Goal: Task Accomplishment & Management: Manage account settings

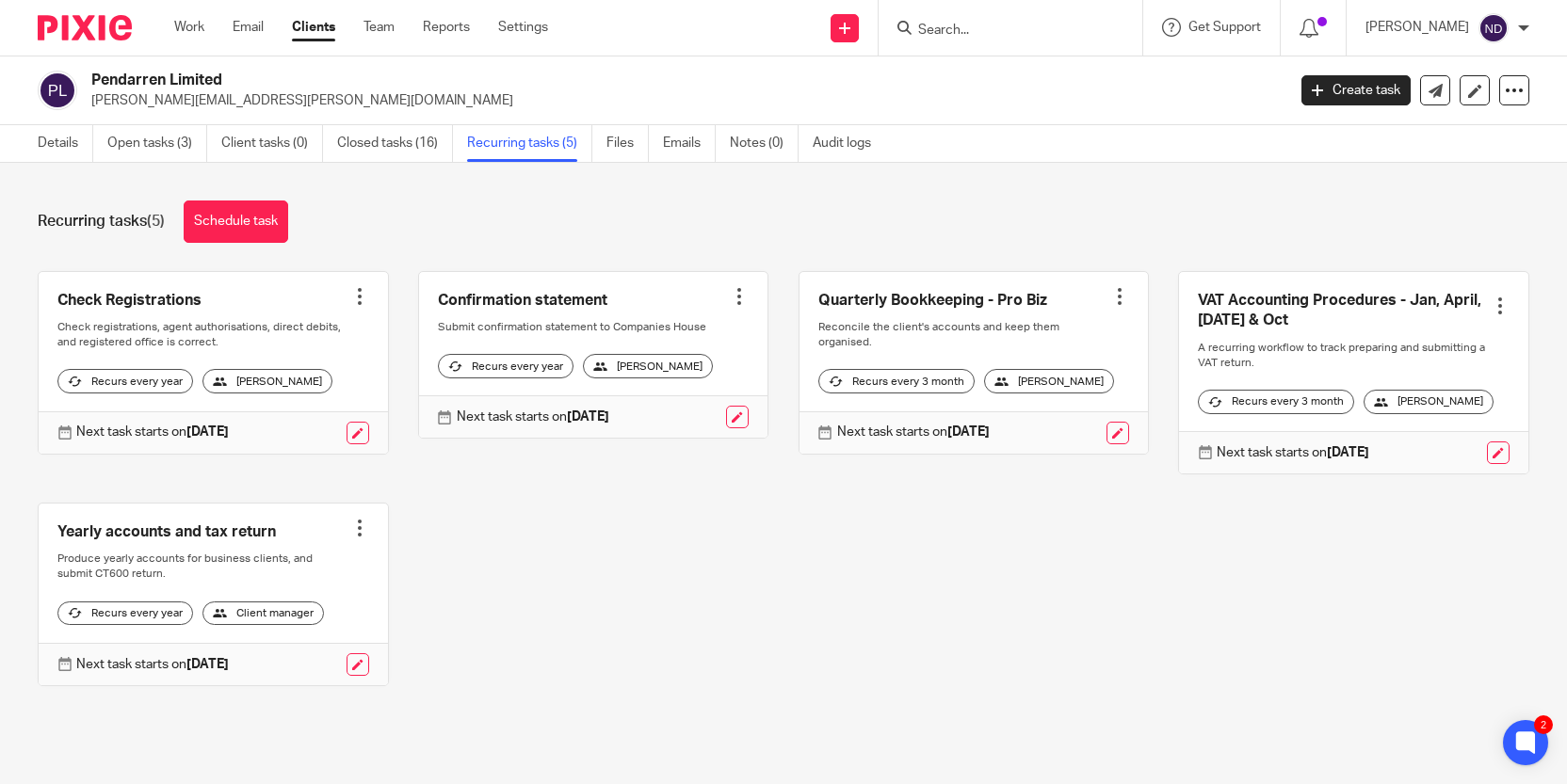
click at [936, 33] on input "Search" at bounding box center [1000, 31] width 169 height 17
click at [941, 32] on input "Search" at bounding box center [1000, 31] width 169 height 17
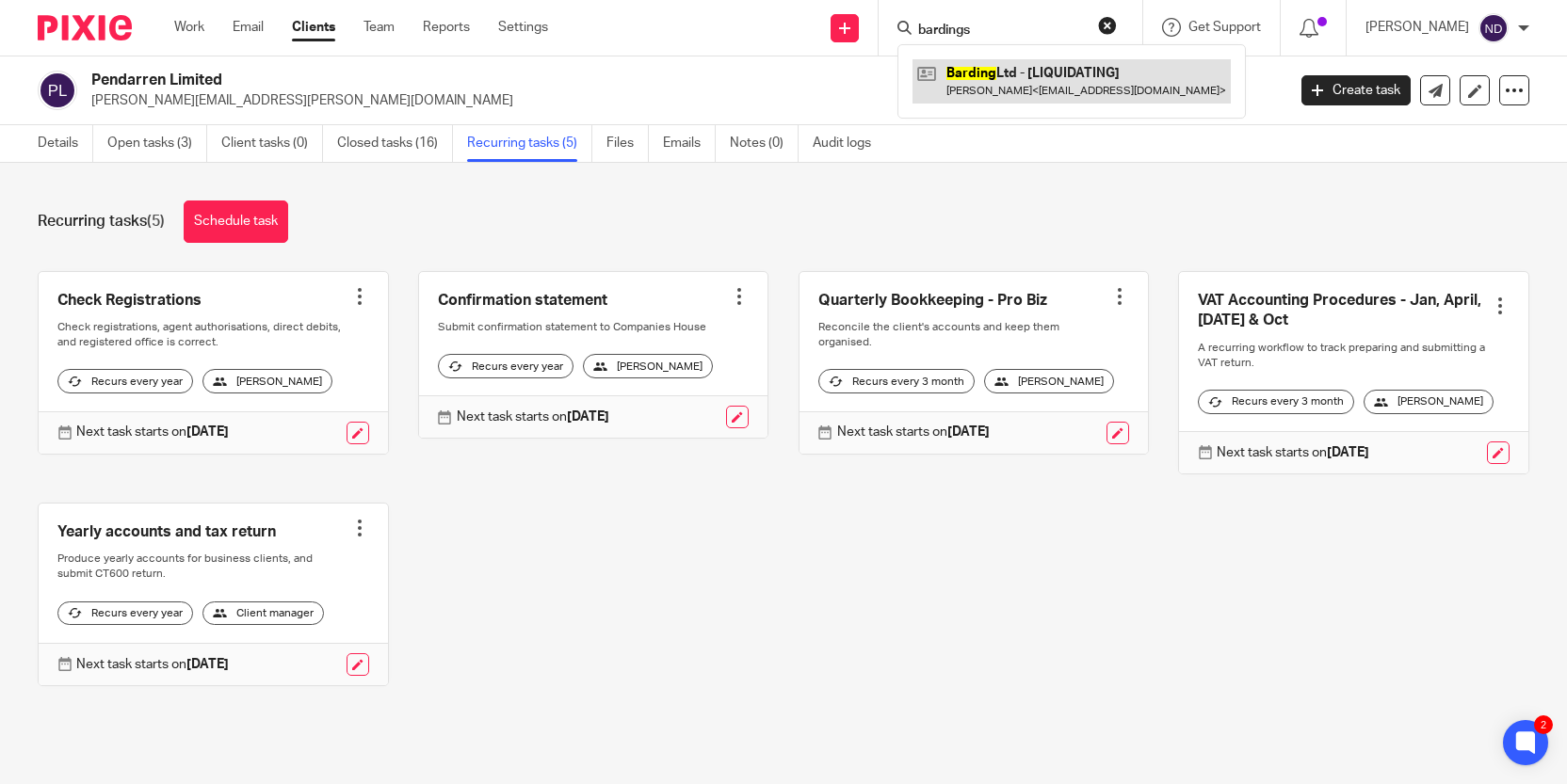
type input "bardings"
click at [1023, 81] on link at bounding box center [1071, 80] width 318 height 44
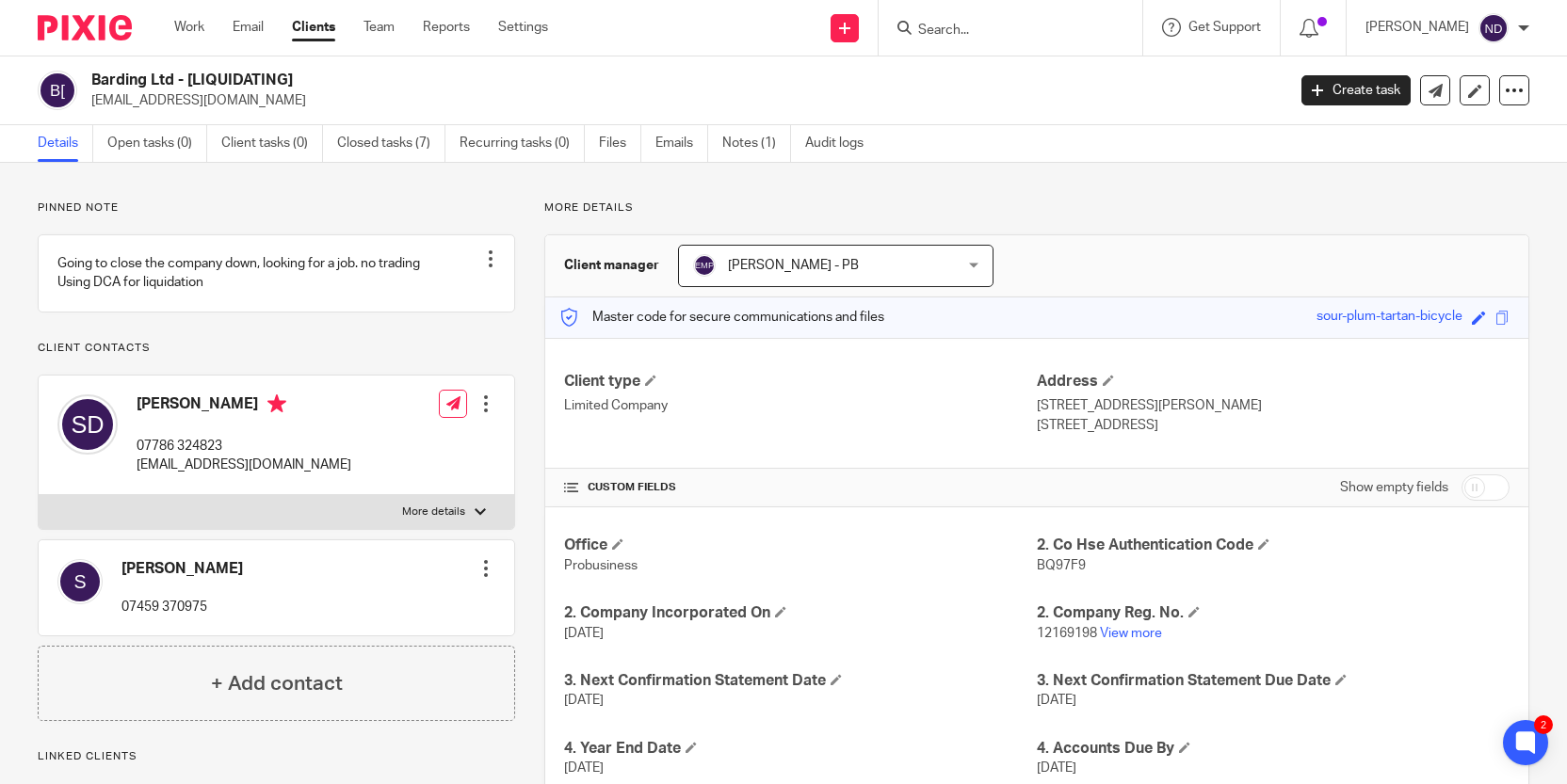
click at [947, 31] on input "Search" at bounding box center [1000, 31] width 169 height 17
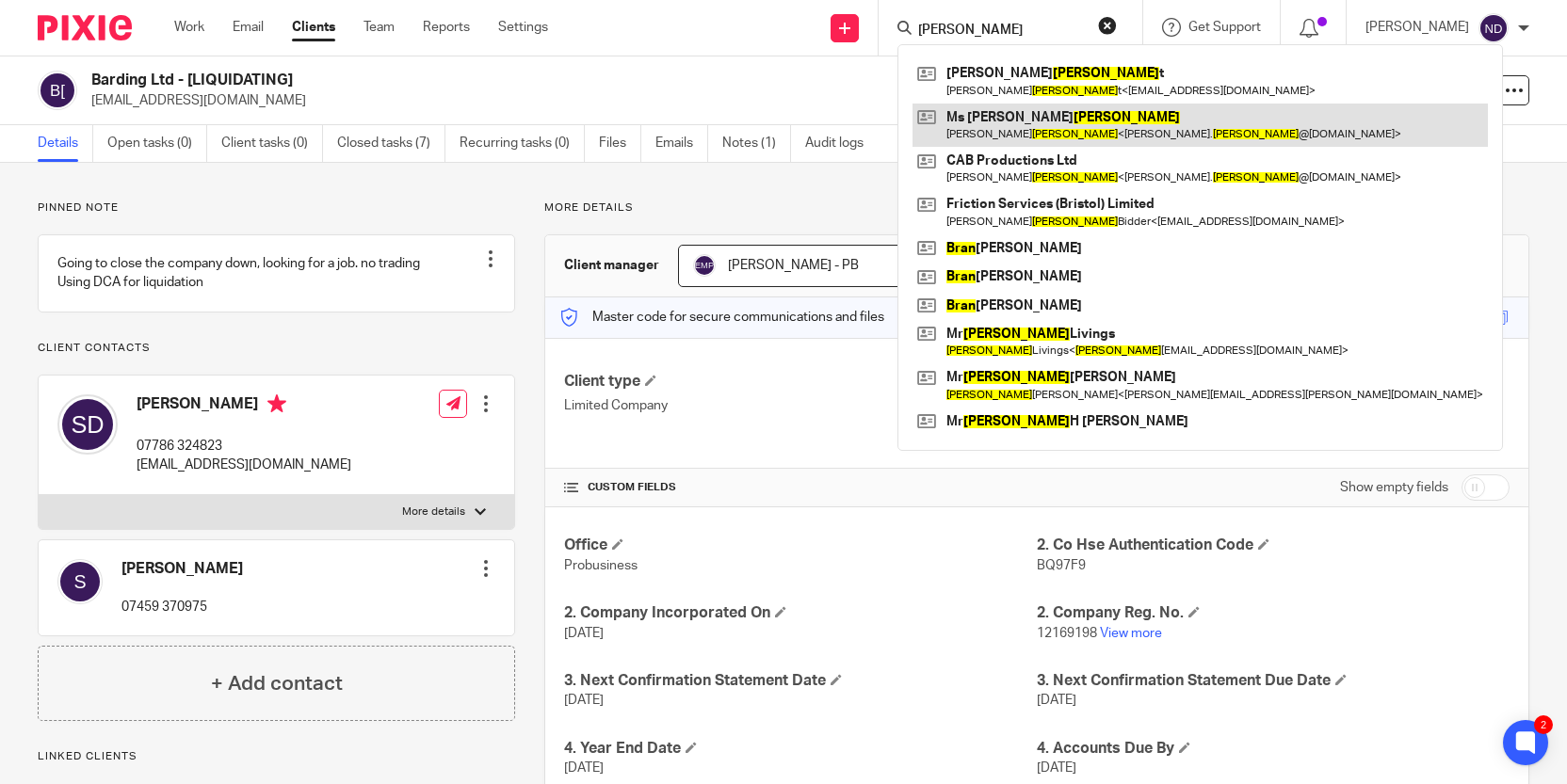
type input "bryan"
click at [1031, 119] on link at bounding box center [1199, 125] width 576 height 44
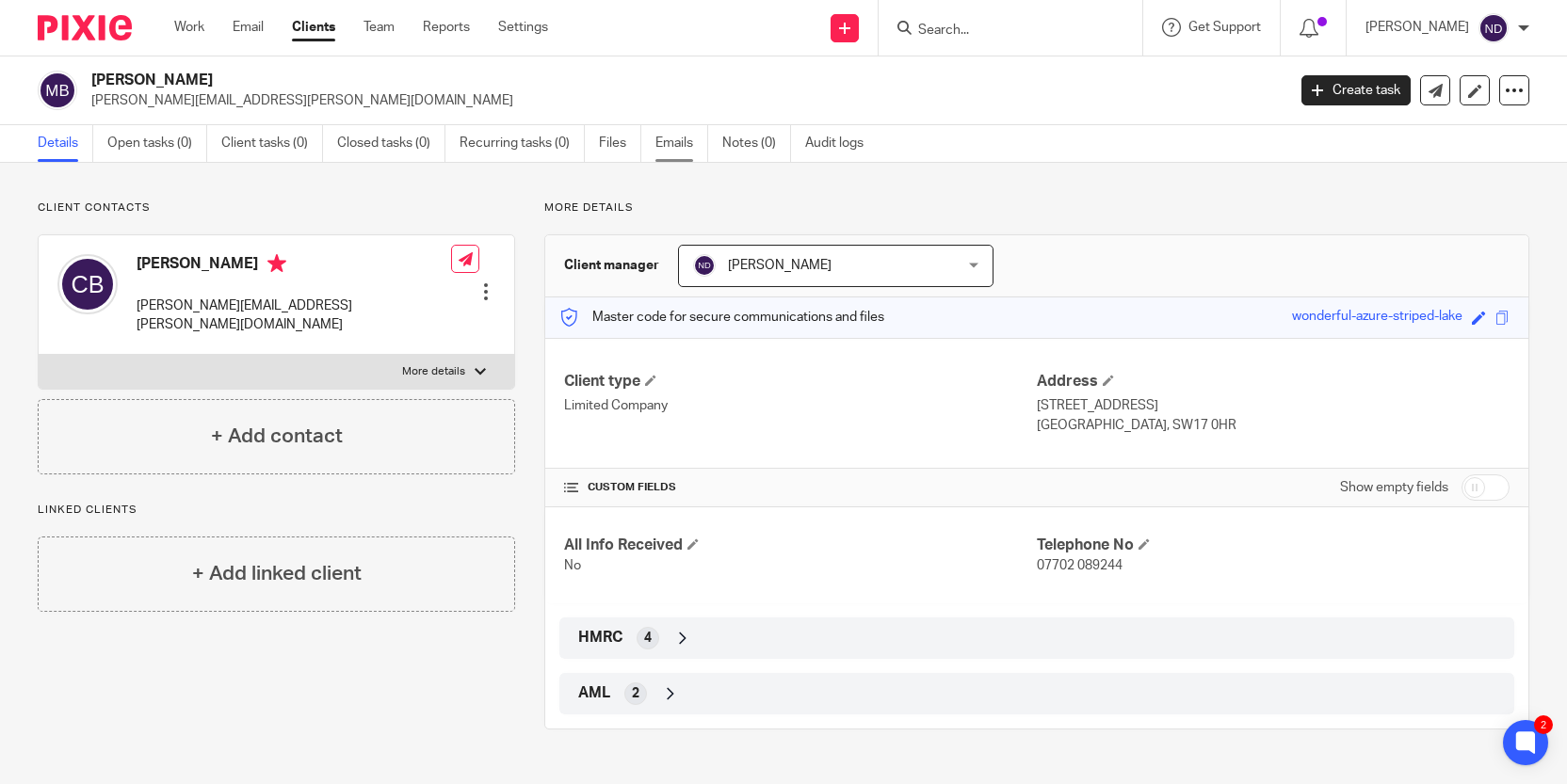
click at [675, 148] on link "Emails" at bounding box center [681, 143] width 53 height 37
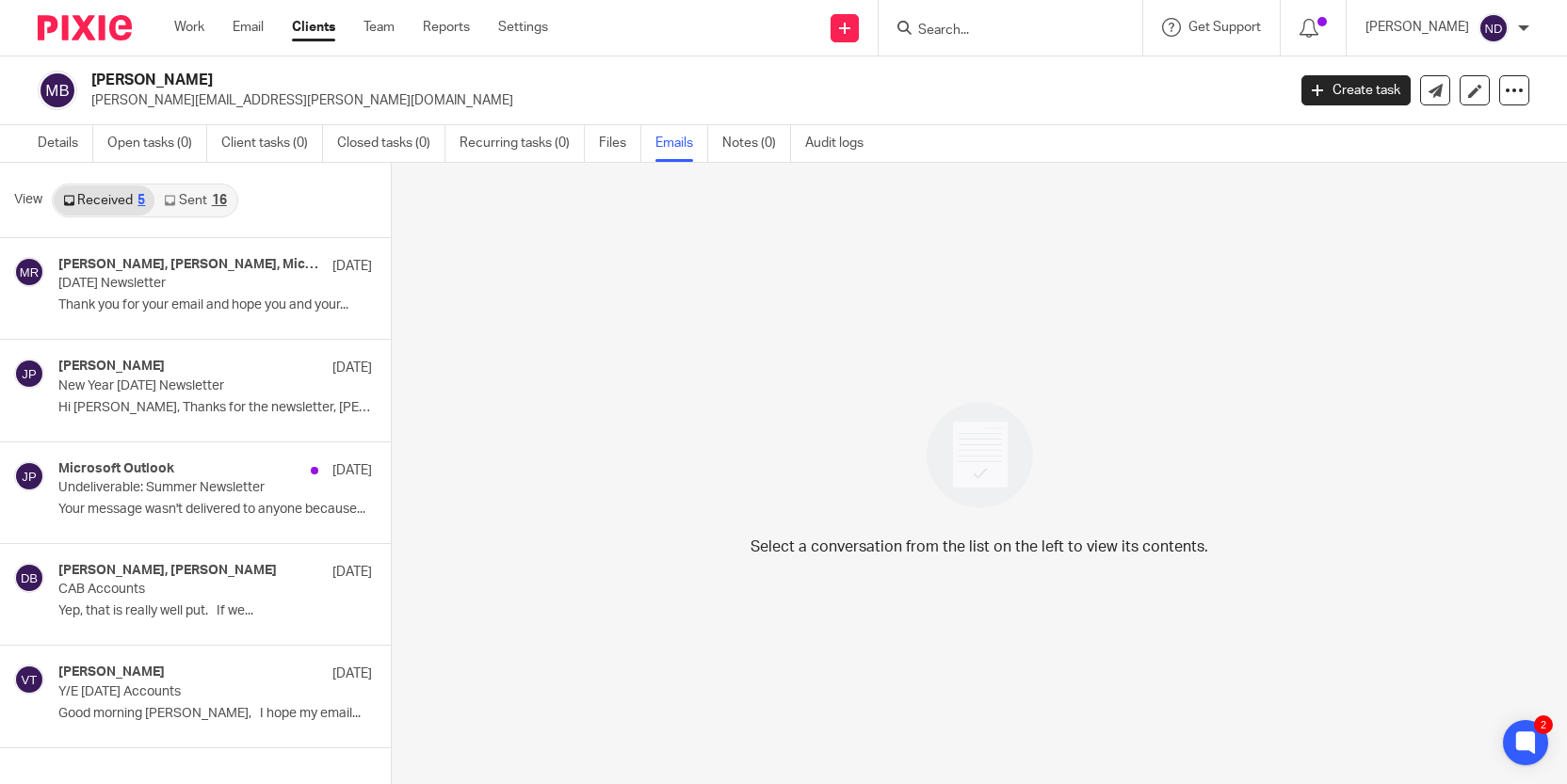
click at [187, 204] on link "Sent 16" at bounding box center [195, 200] width 81 height 30
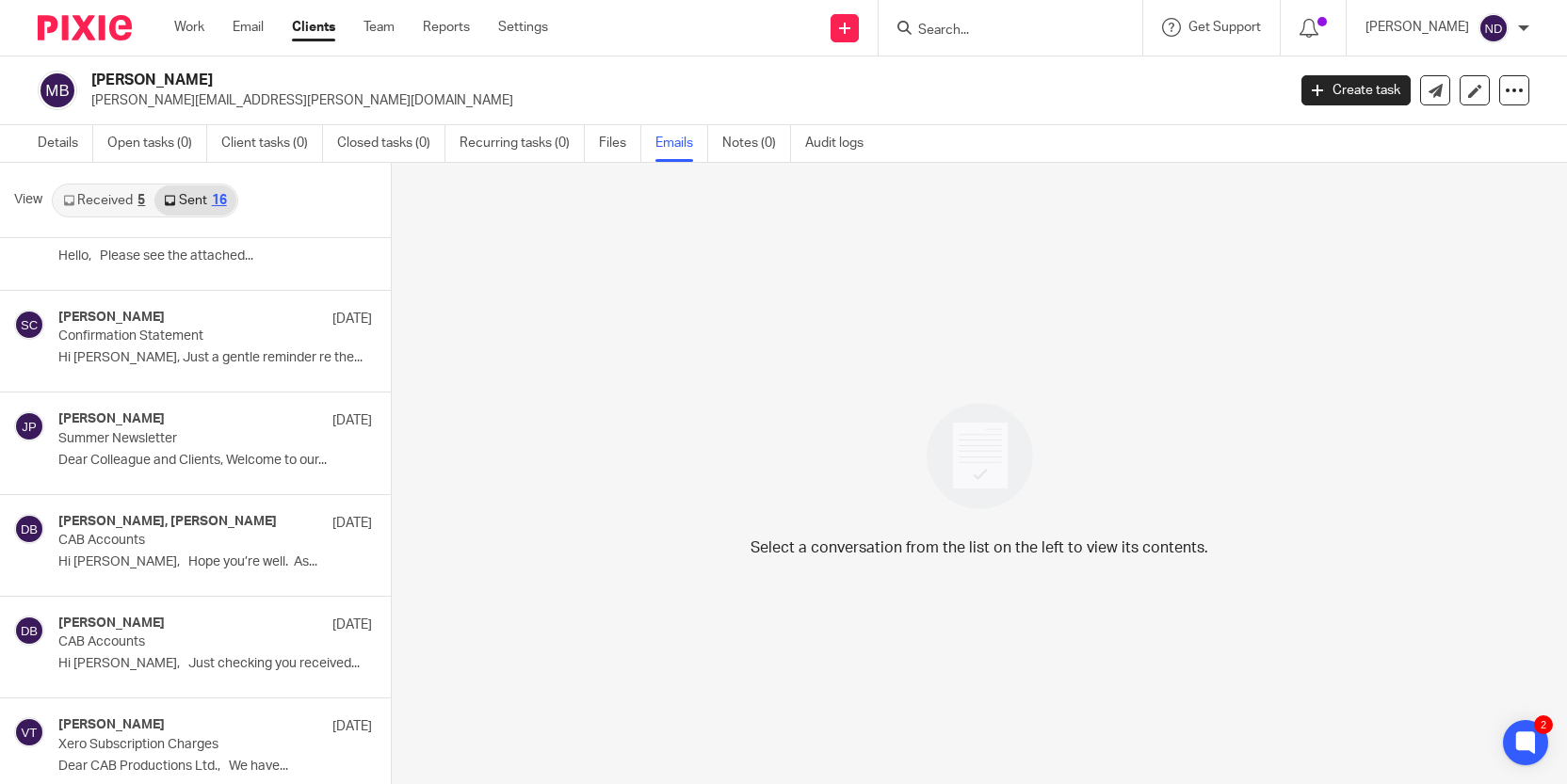
scroll to position [461, 0]
click at [183, 339] on p "Confirmation Statement" at bounding box center [183, 333] width 251 height 16
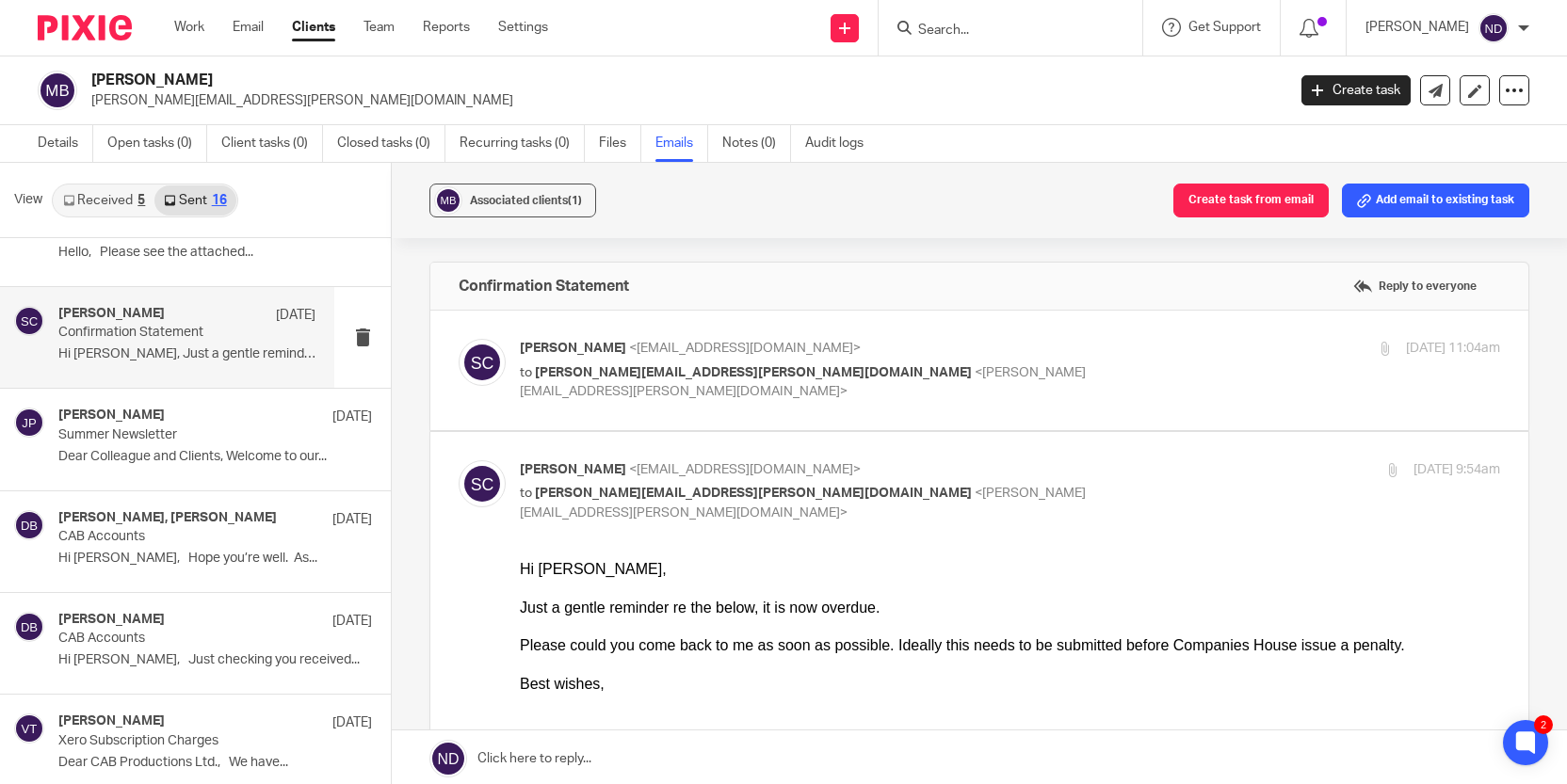
scroll to position [0, 0]
click at [598, 366] on span "charlene.bryan@outlook.com" at bounding box center [754, 373] width 437 height 14
checkbox input "true"
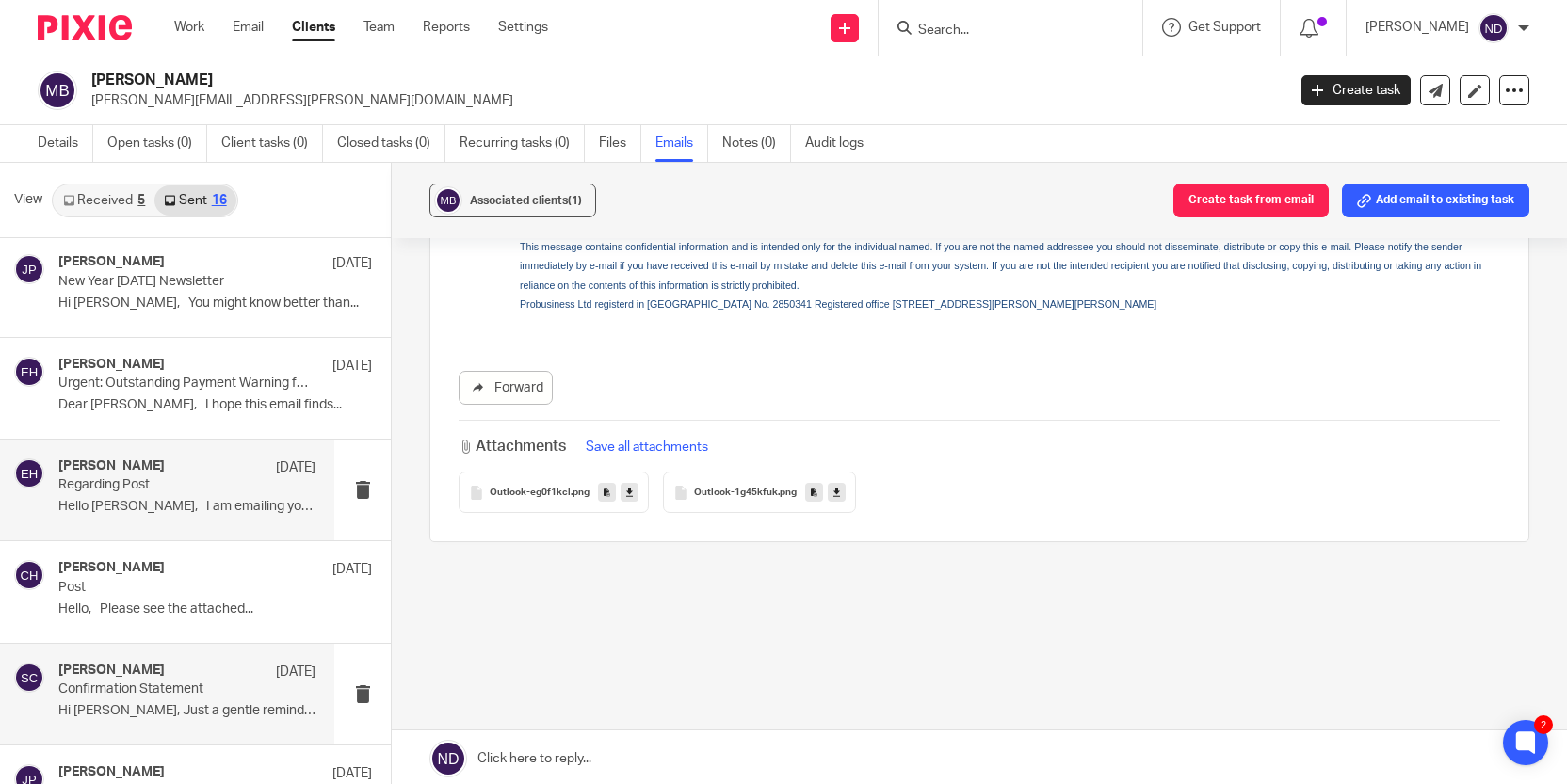
scroll to position [105, 0]
click at [116, 485] on p "Regarding Post" at bounding box center [161, 484] width 205 height 16
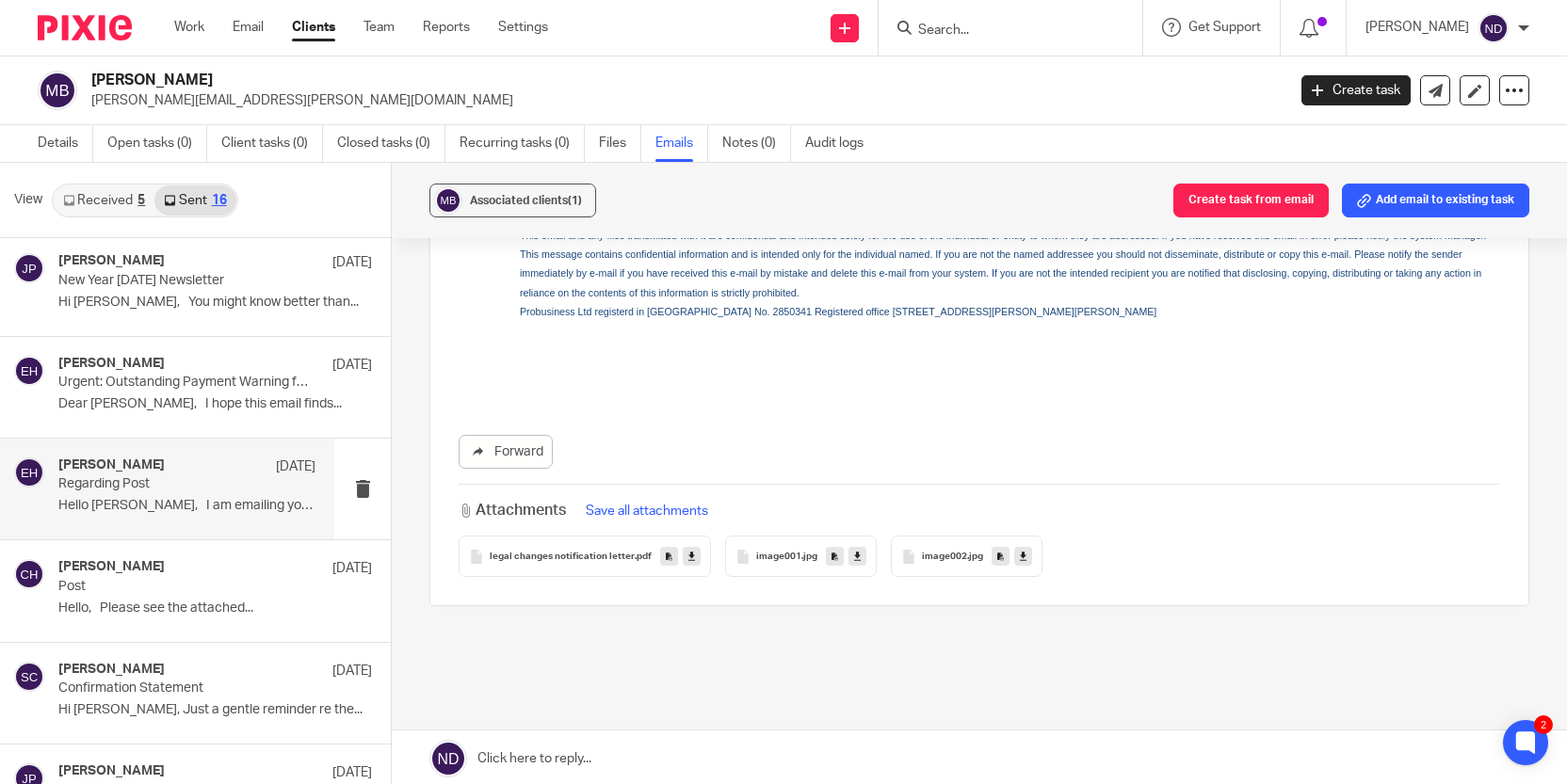
scroll to position [725, 0]
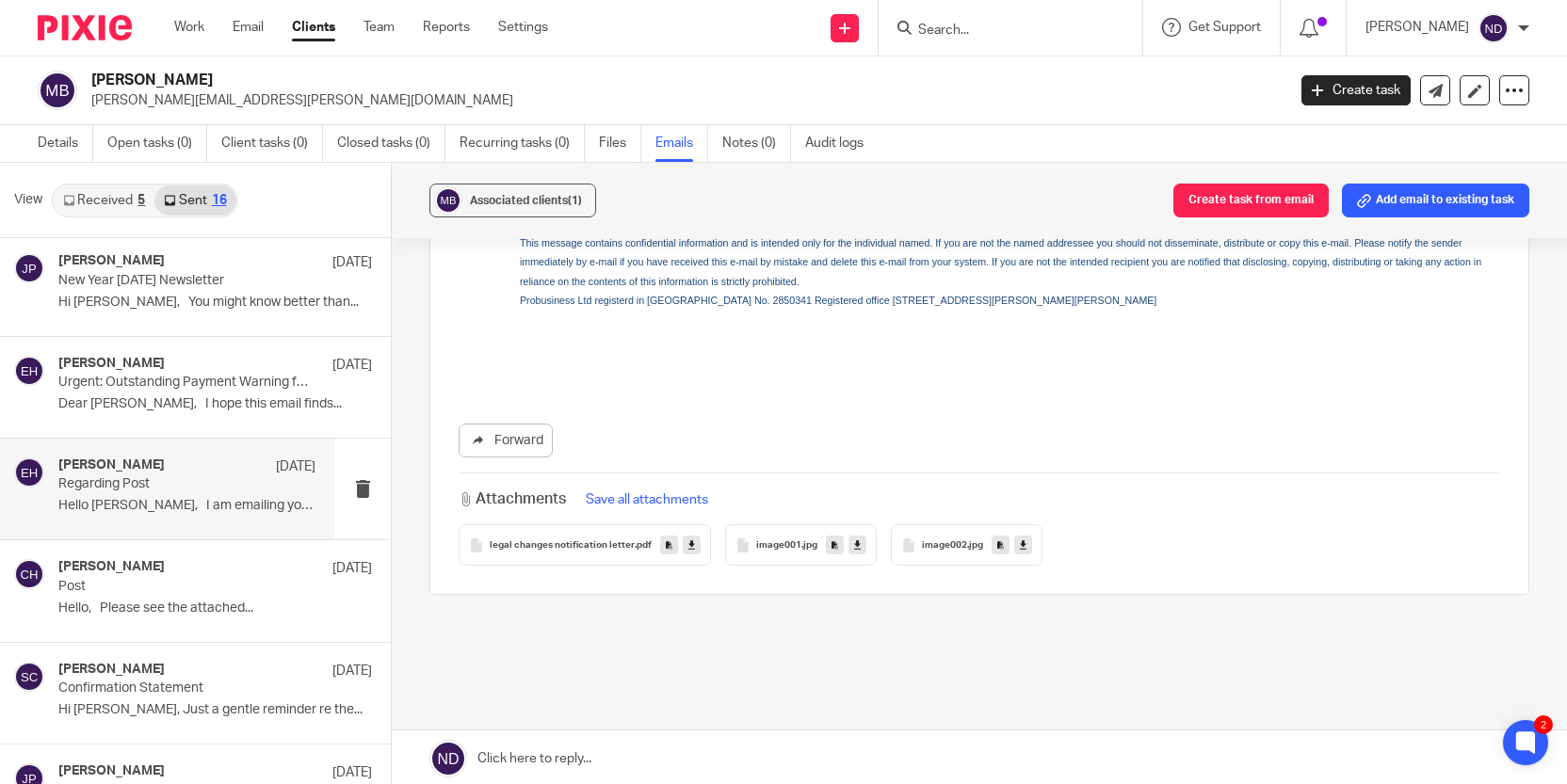
click at [543, 540] on span "legal changes notification letter" at bounding box center [562, 546] width 145 height 12
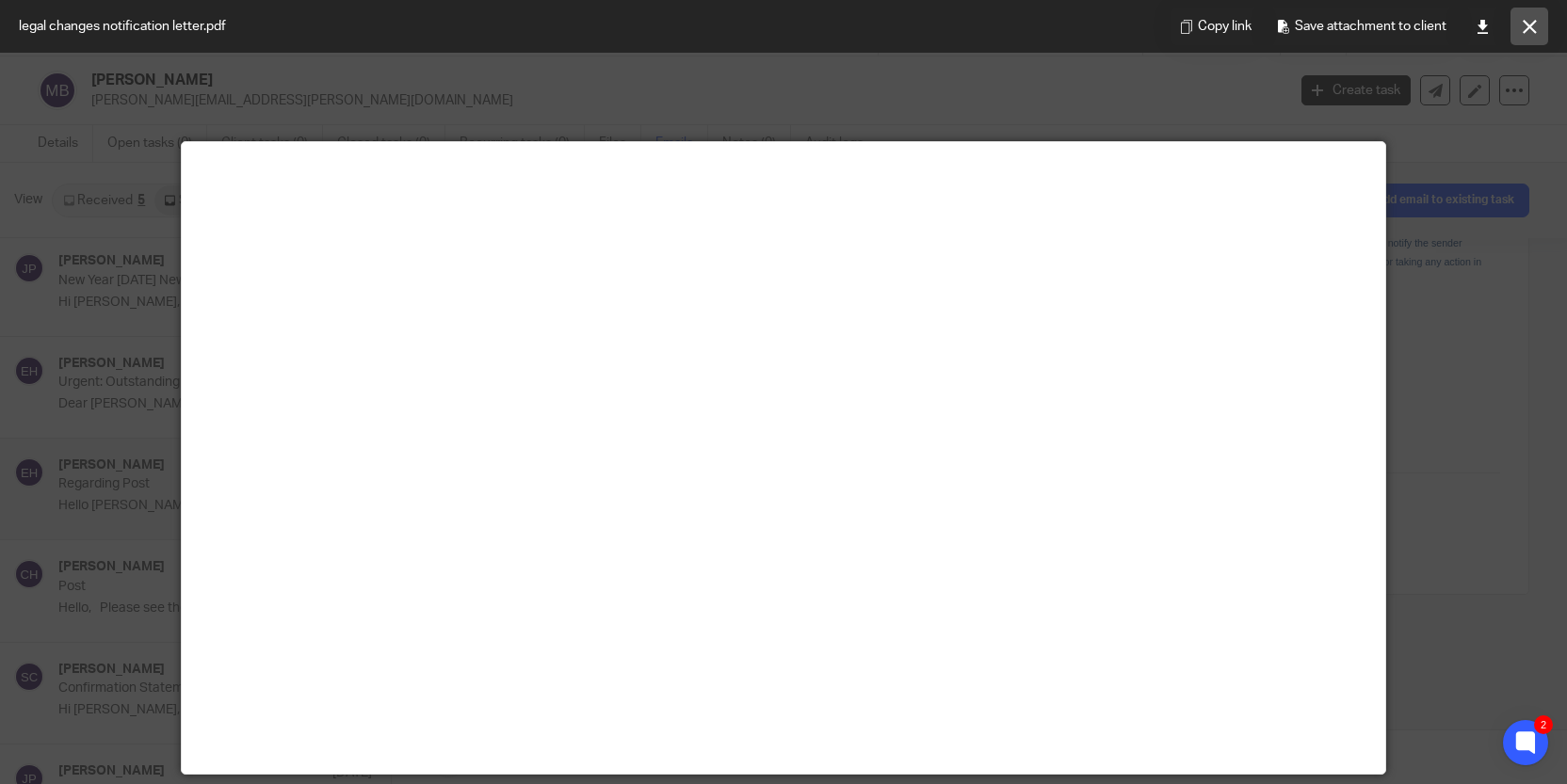
click at [1534, 30] on icon at bounding box center [1529, 26] width 15 height 15
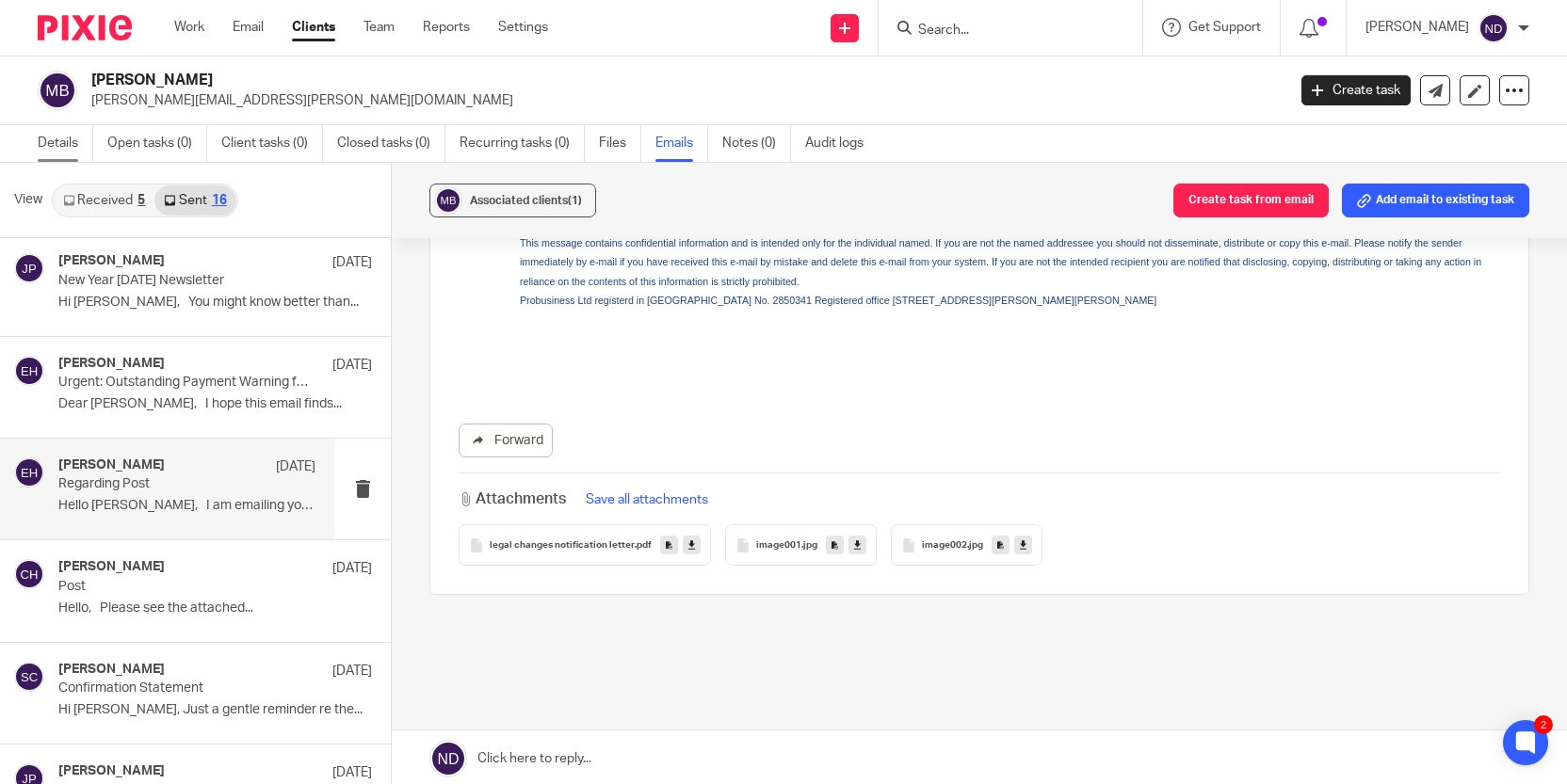
click at [55, 140] on link "Details" at bounding box center [65, 143] width 55 height 37
click at [55, 150] on link "Details" at bounding box center [65, 143] width 55 height 37
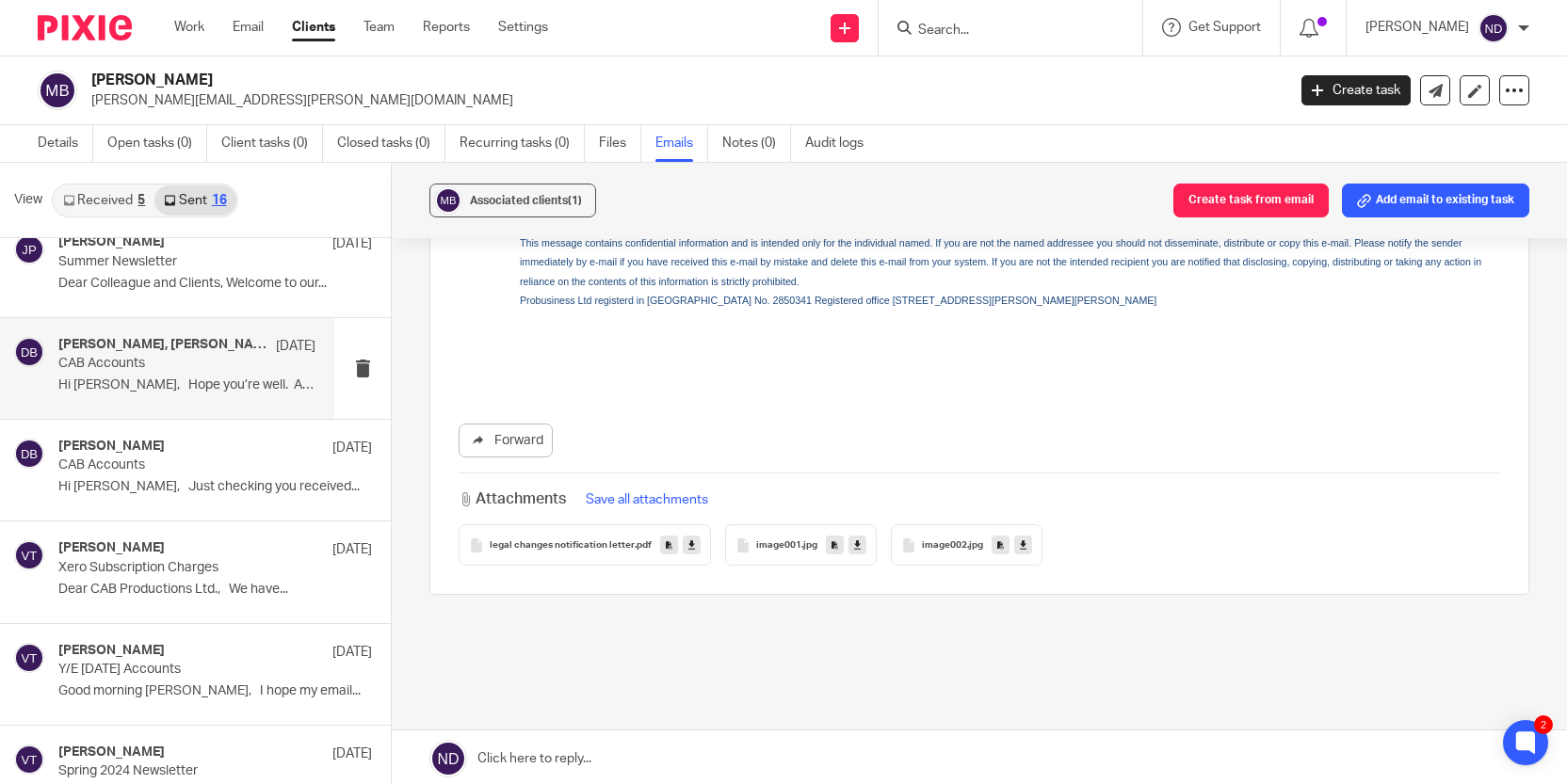
scroll to position [0, 0]
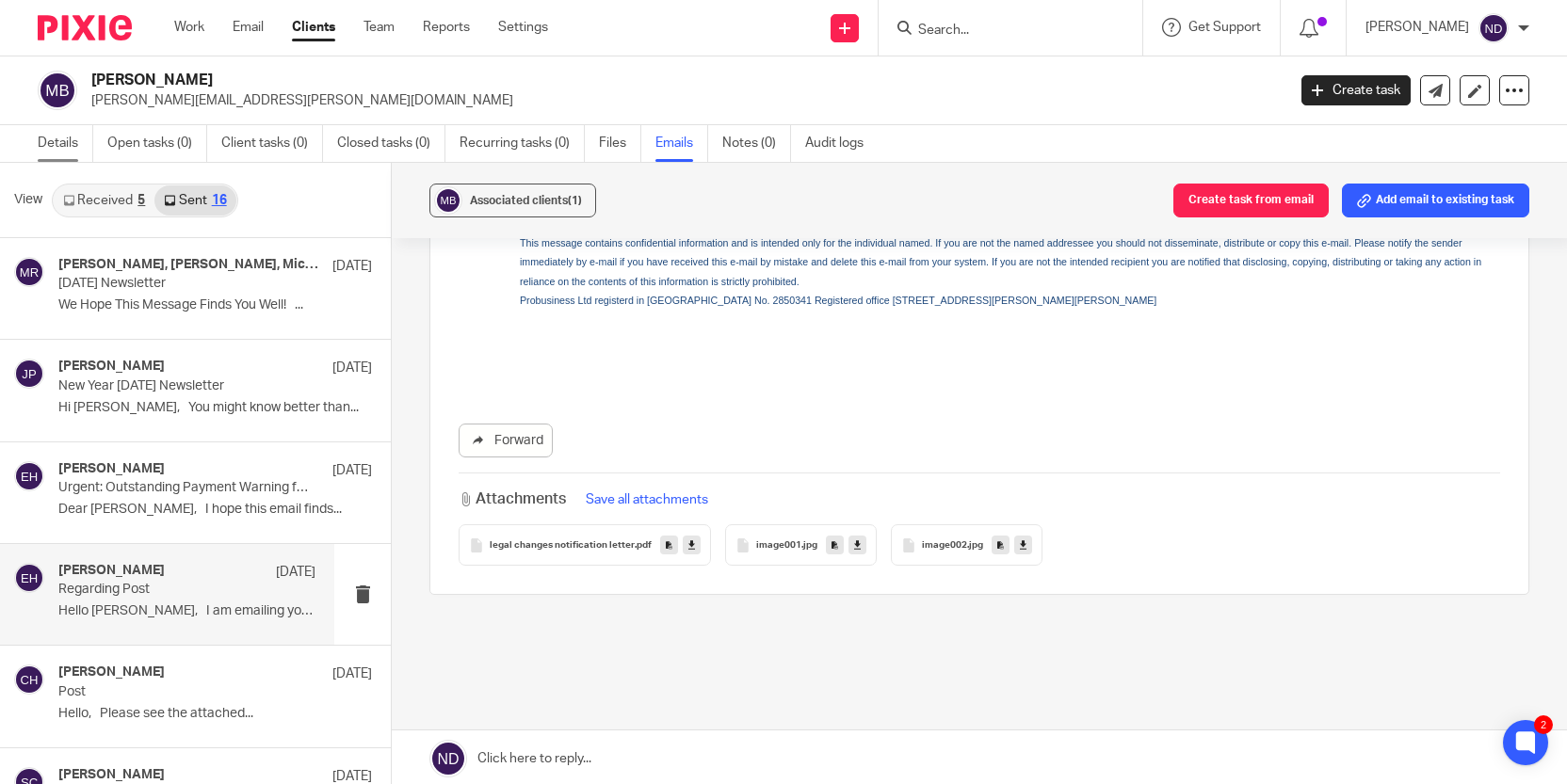
click at [49, 148] on link "Details" at bounding box center [65, 143] width 55 height 37
click at [57, 149] on link "Details" at bounding box center [65, 143] width 55 height 37
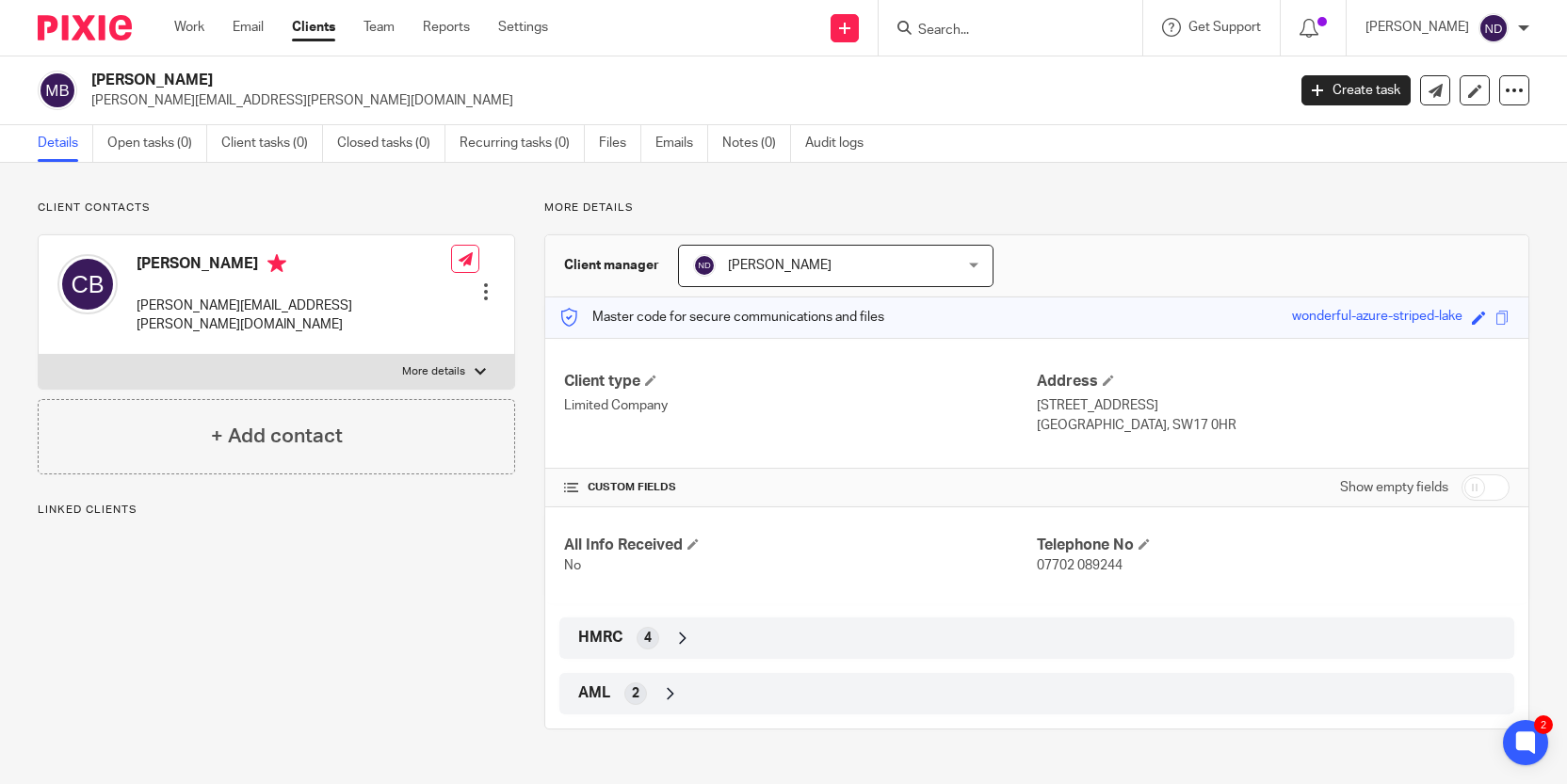
drag, startPoint x: 166, startPoint y: 554, endPoint x: 175, endPoint y: 547, distance: 11.4
click at [175, 547] on div "Client contacts [PERSON_NAME] [PERSON_NAME][EMAIL_ADDRESS][PERSON_NAME][DOMAIN_…" at bounding box center [262, 464] width 507 height 529
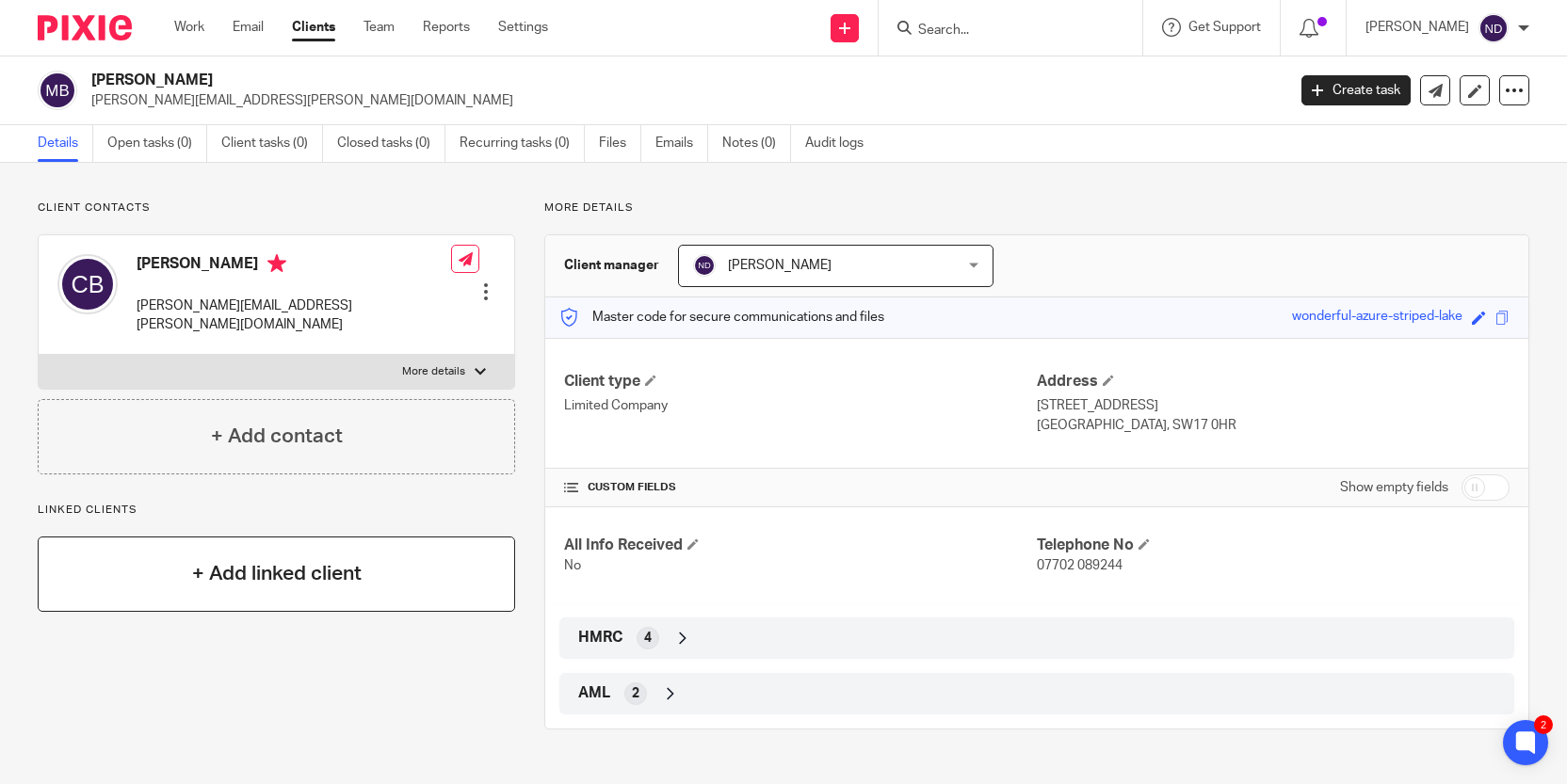
click at [258, 559] on h4 "+ Add linked client" at bounding box center [277, 573] width 169 height 29
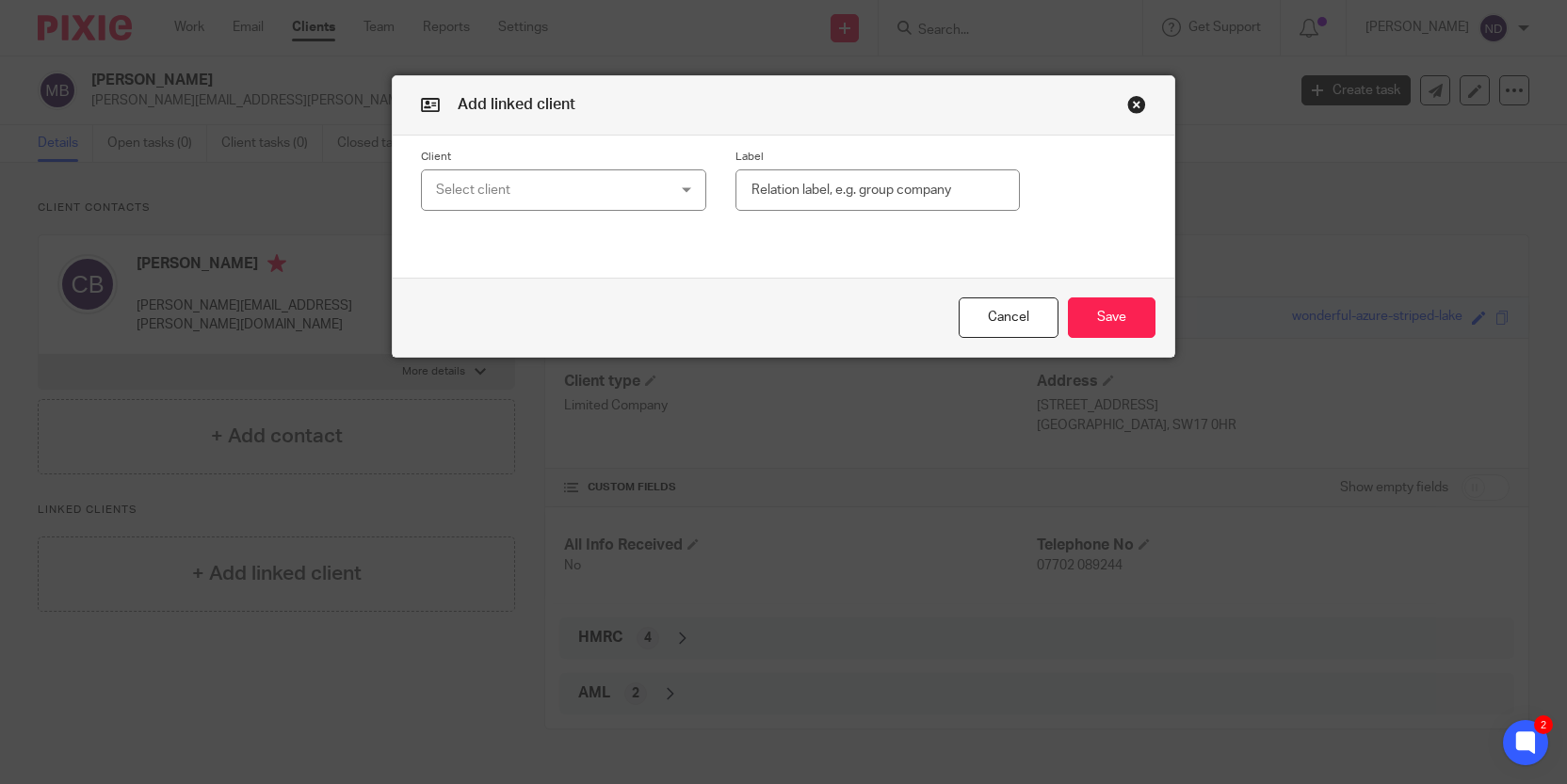
click at [482, 202] on div "Select client" at bounding box center [544, 189] width 216 height 40
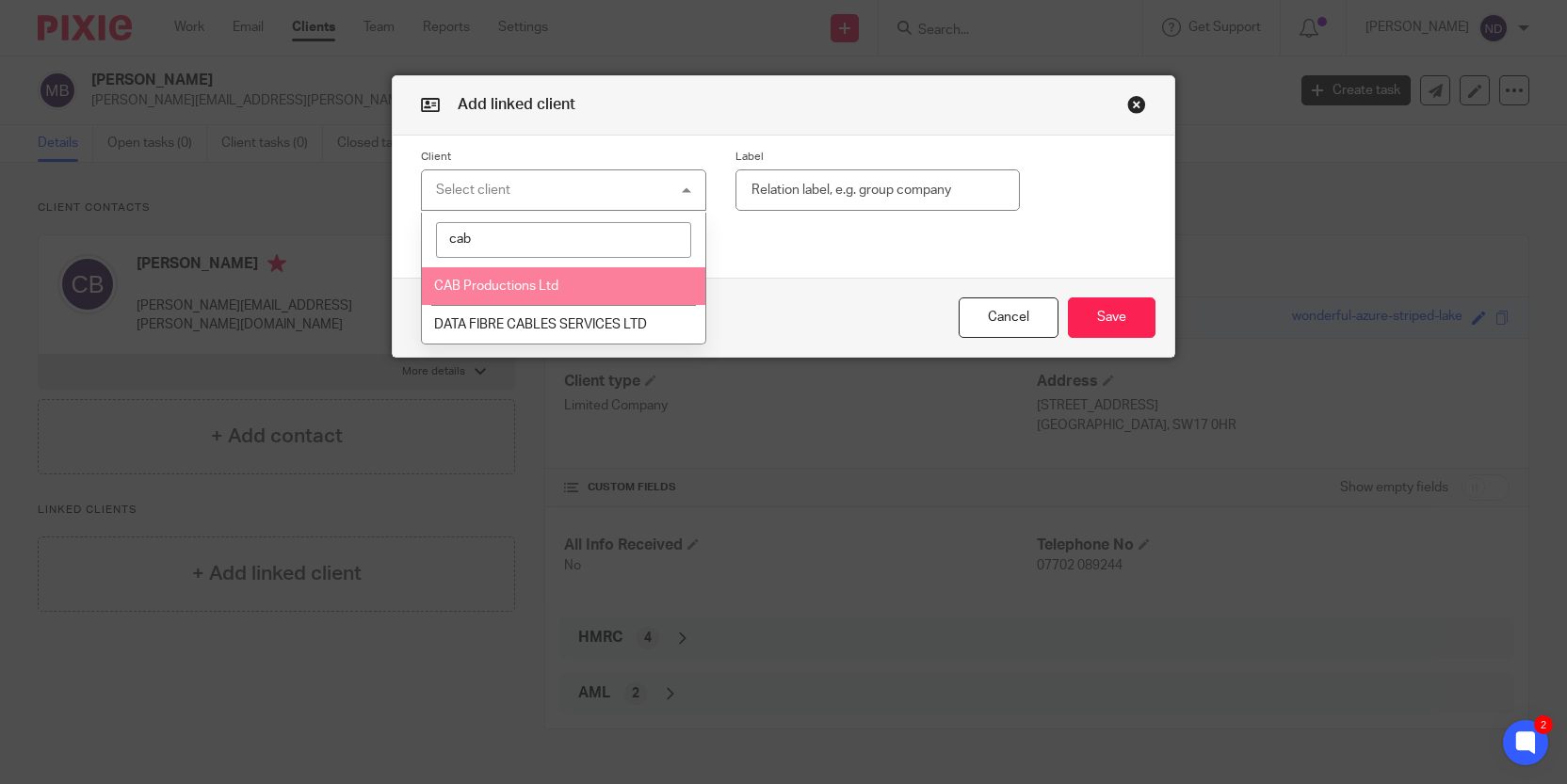
type input "cab"
click at [481, 282] on span "CAB Productions Ltd" at bounding box center [496, 286] width 124 height 14
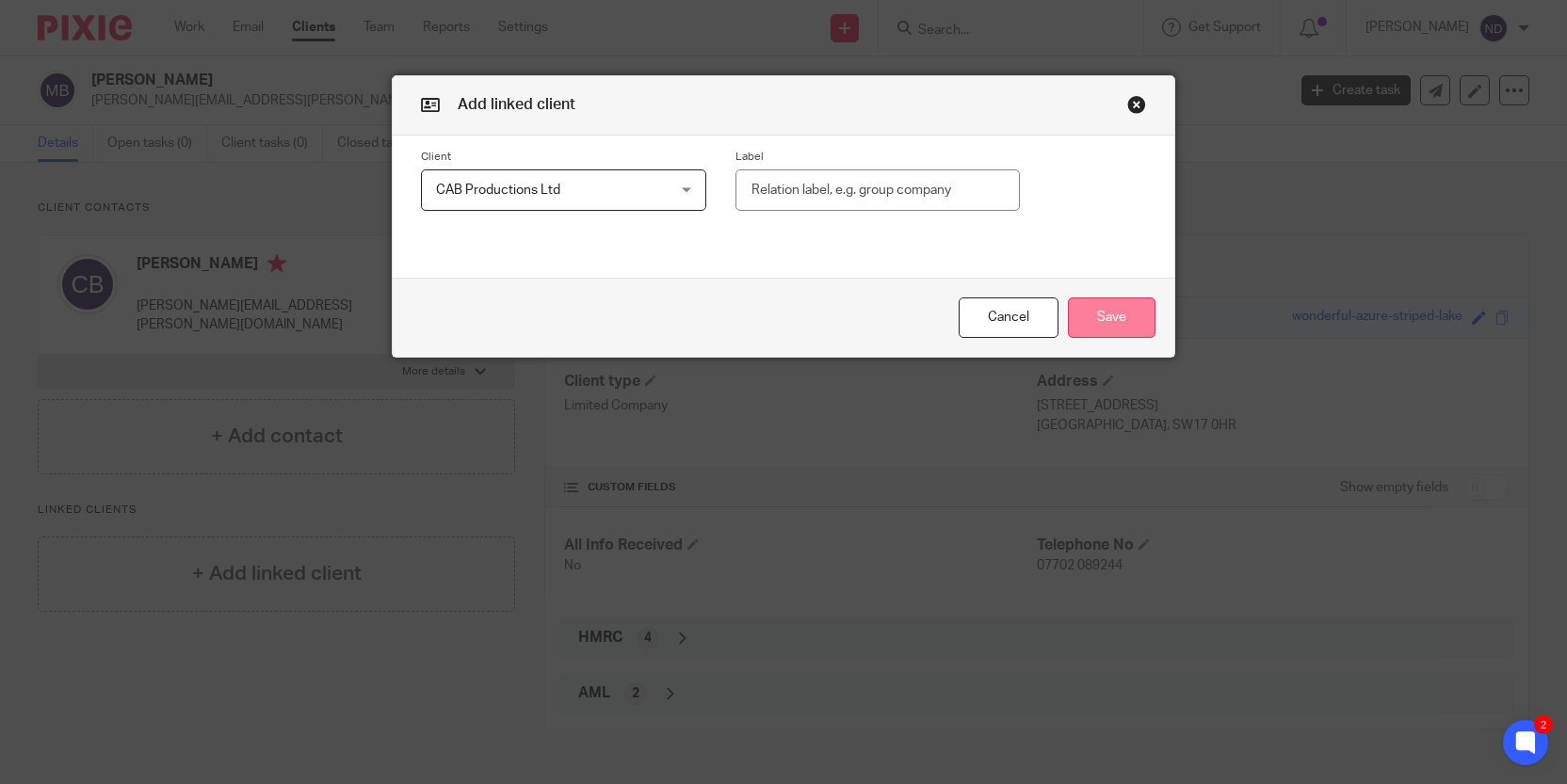
click at [1113, 318] on button "Save" at bounding box center [1111, 318] width 88 height 41
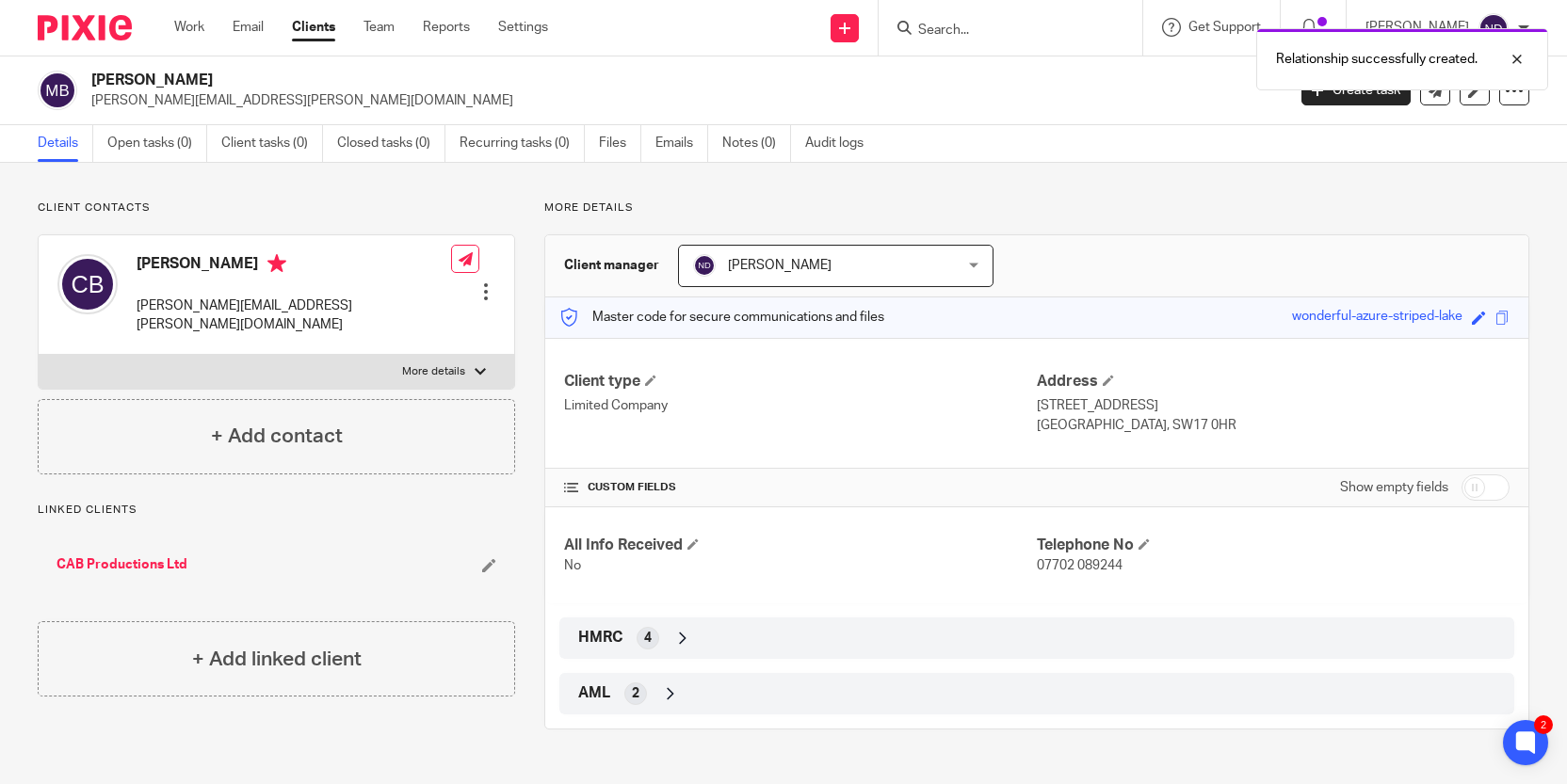
click at [102, 555] on link "CAB Productions Ltd" at bounding box center [121, 564] width 131 height 18
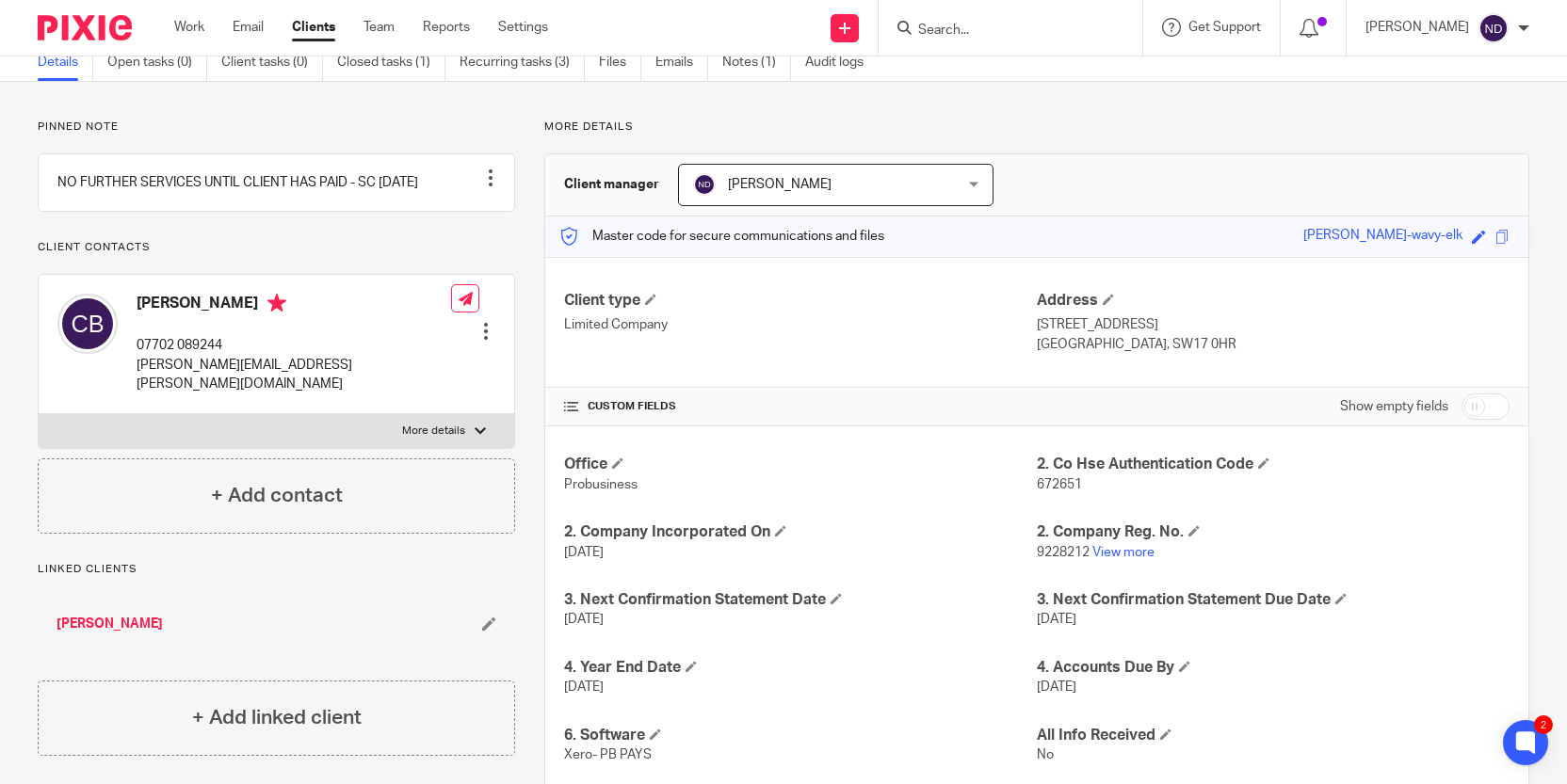
scroll to position [82, 0]
click at [965, 29] on input "Search" at bounding box center [1000, 31] width 169 height 17
type input "segua"
click at [1000, 75] on link at bounding box center [1038, 73] width 251 height 28
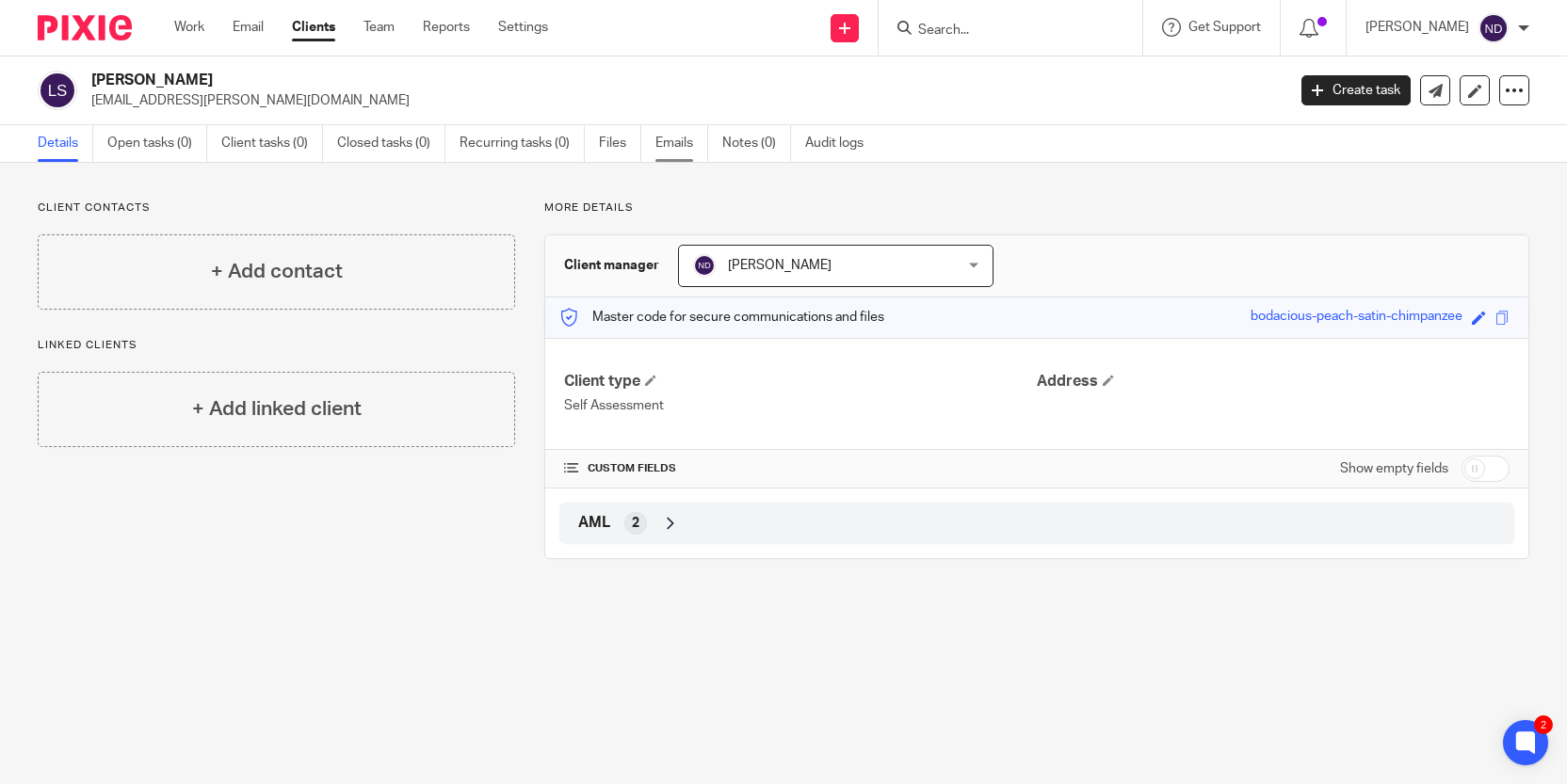
click at [674, 140] on link "Emails" at bounding box center [681, 143] width 53 height 37
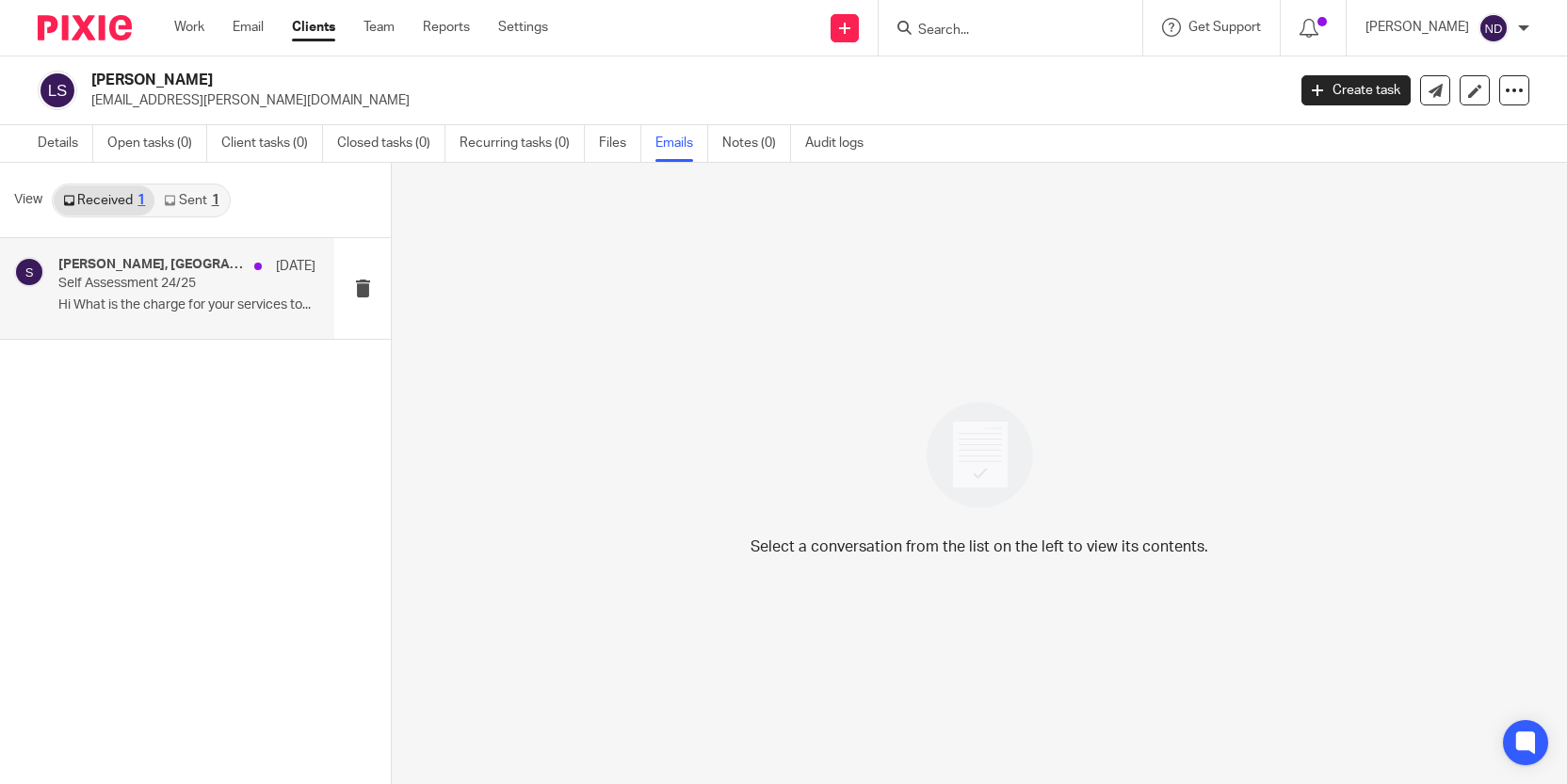
click at [104, 288] on p "Self Assessment 24/25" at bounding box center [161, 283] width 205 height 16
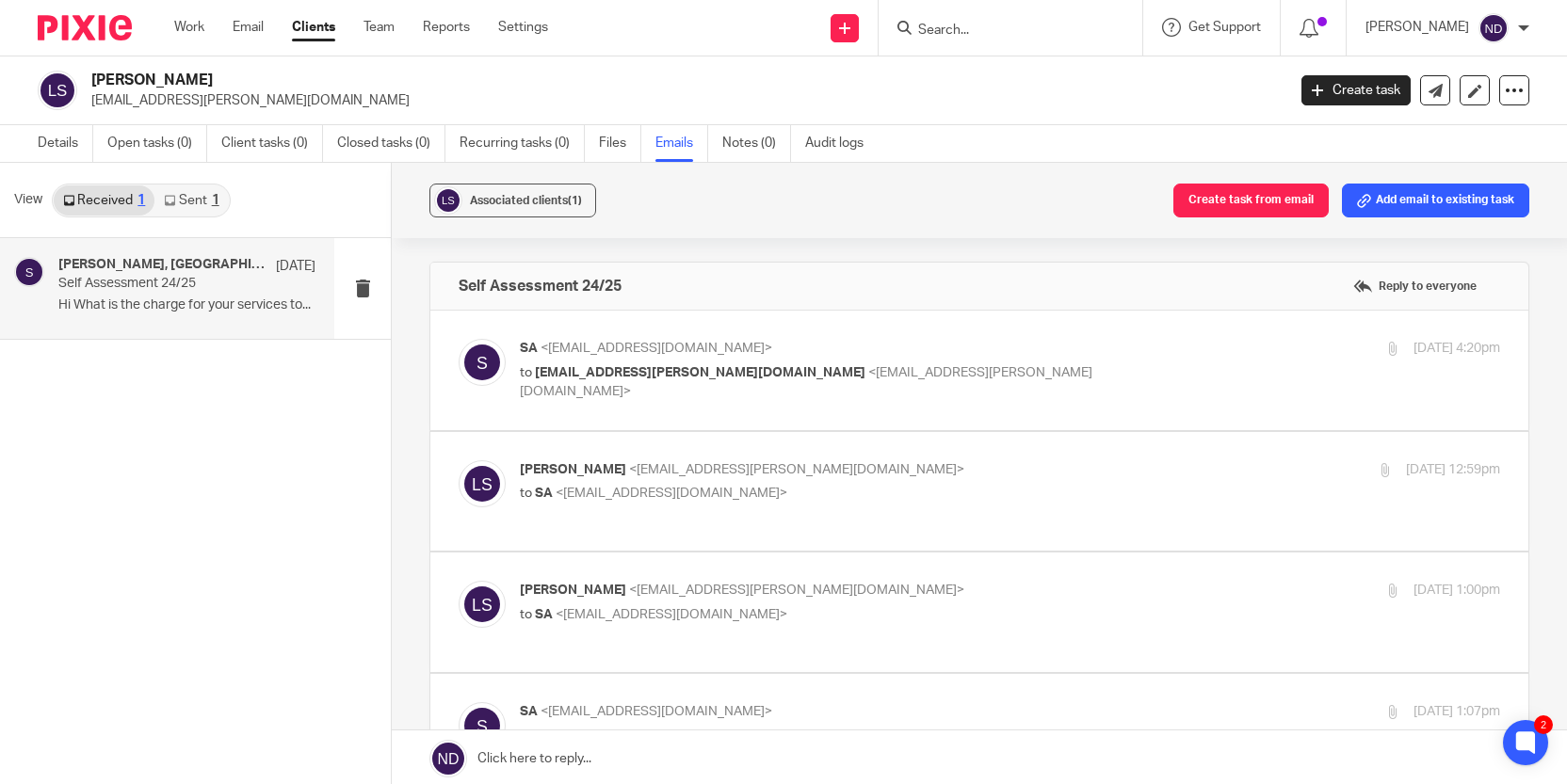
click at [600, 362] on div "SA <[EMAIL_ADDRESS][DOMAIN_NAME]> to [EMAIL_ADDRESS][PERSON_NAME][DOMAIN_NAME] …" at bounding box center [845, 369] width 653 height 63
checkbox input "true"
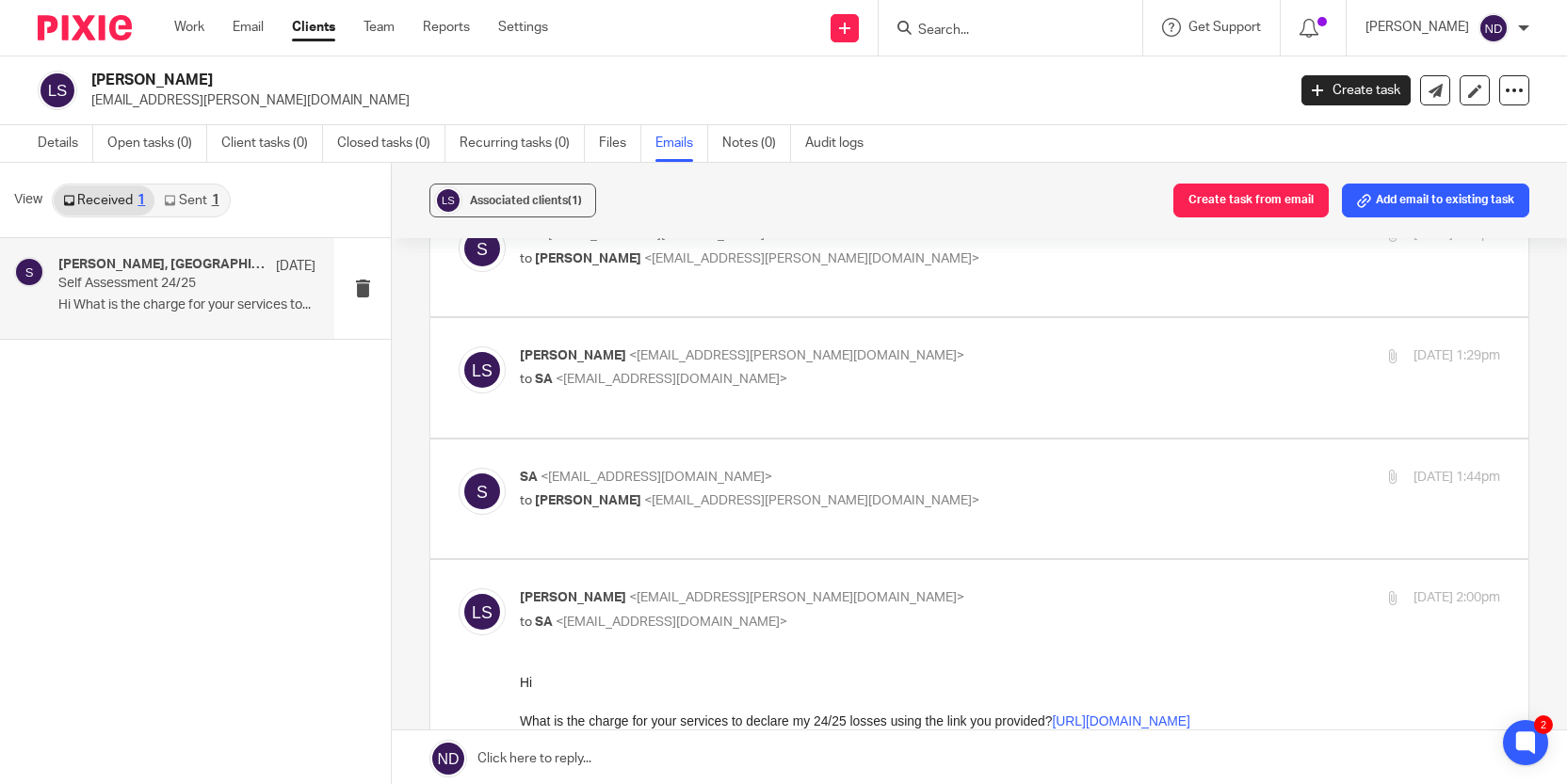
scroll to position [1625, 0]
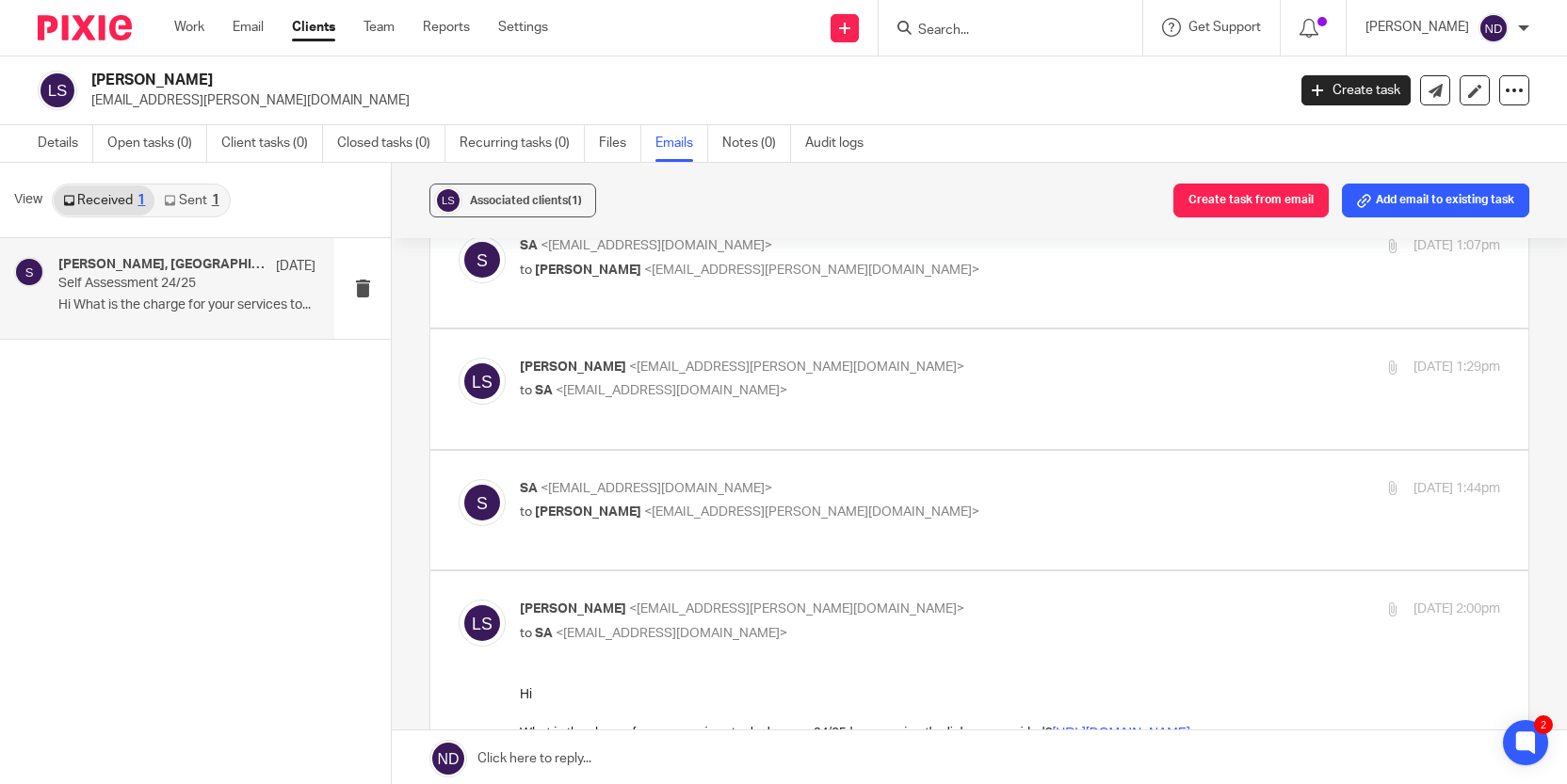
click at [591, 479] on div "SA <[EMAIL_ADDRESS][DOMAIN_NAME]> to [PERSON_NAME] <[EMAIL_ADDRESS][PERSON_NAME…" at bounding box center [845, 500] width 653 height 44
checkbox input "true"
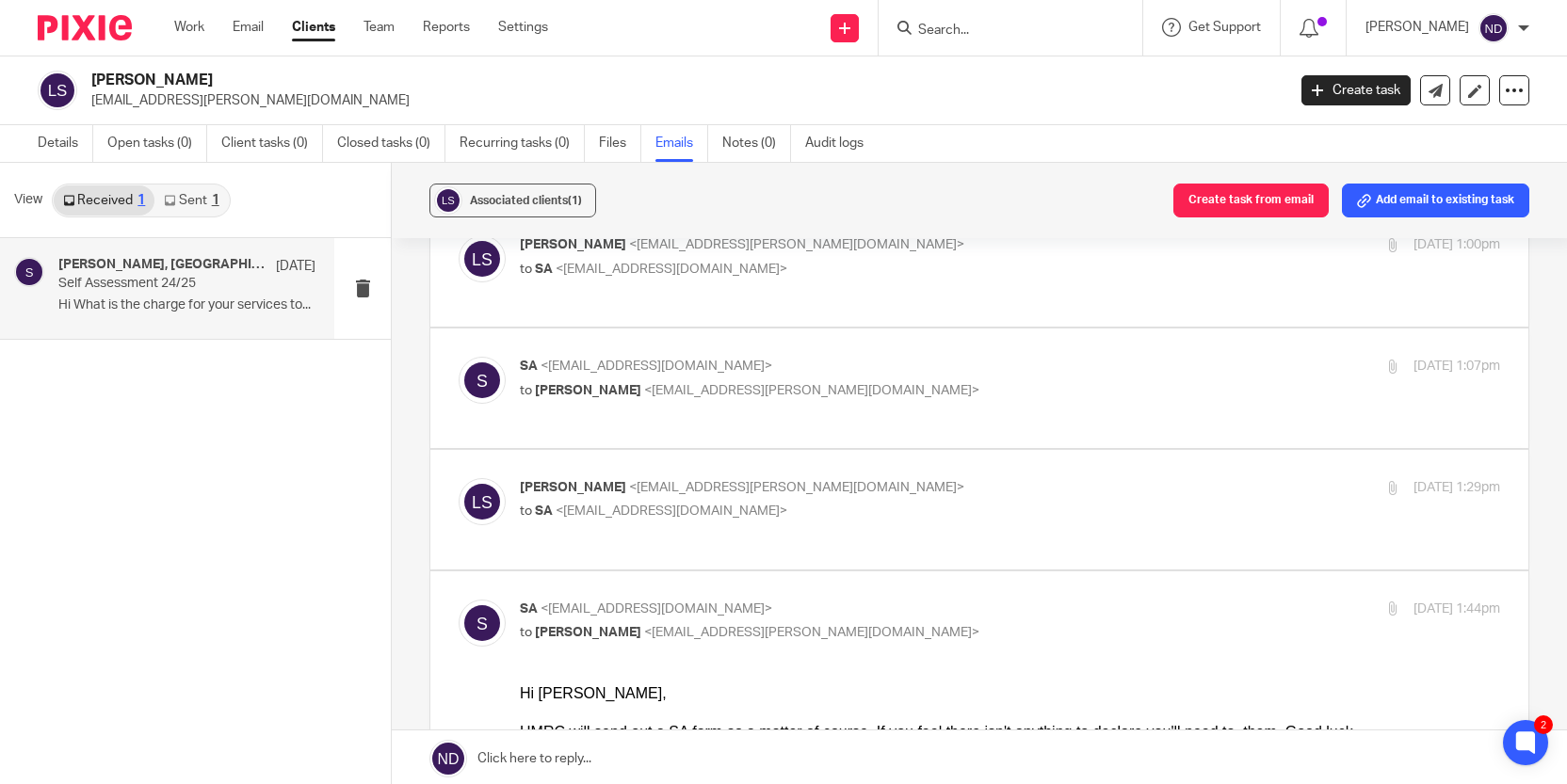
scroll to position [1492, 0]
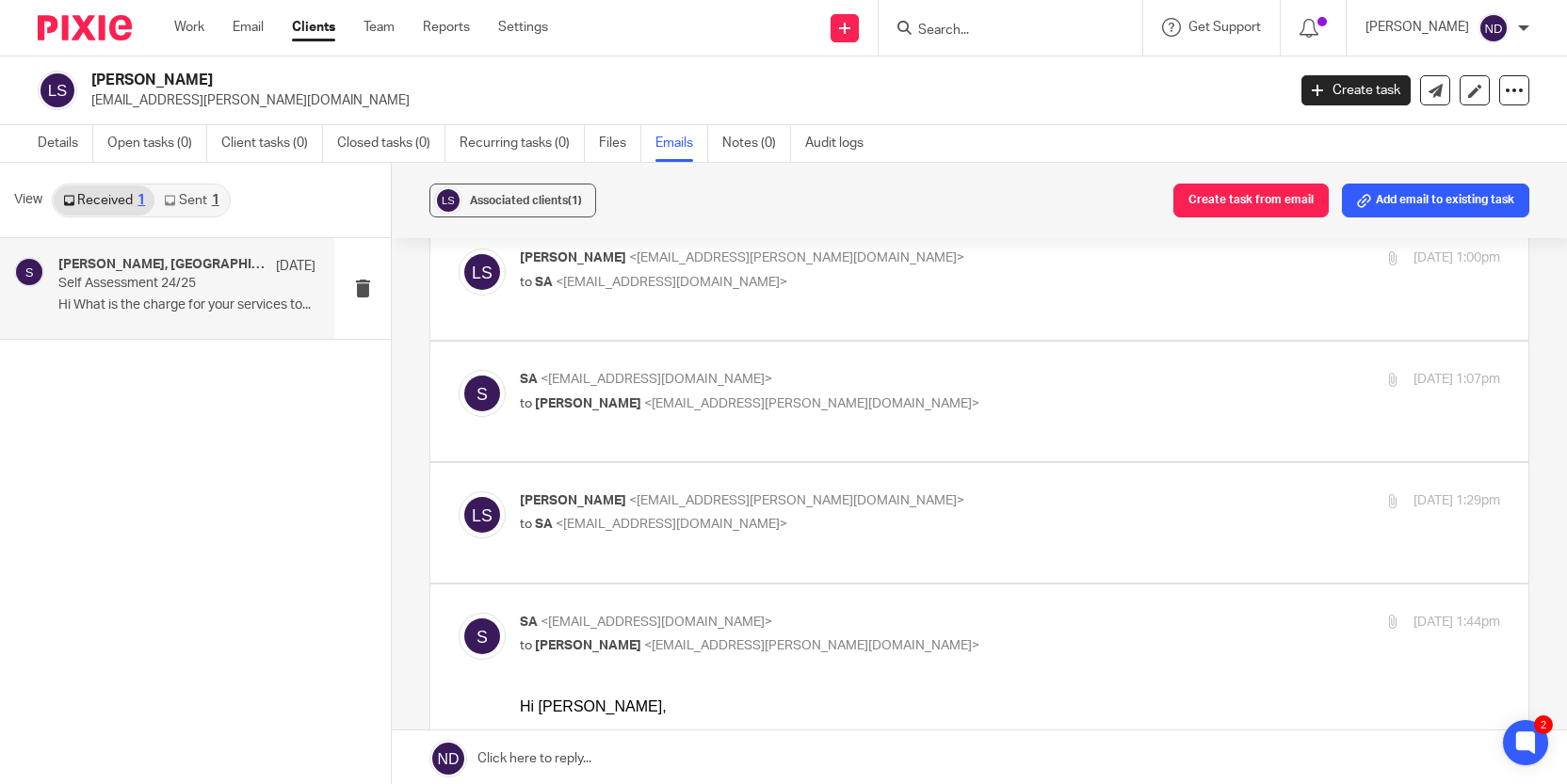
click at [594, 494] on span "[PERSON_NAME]" at bounding box center [573, 501] width 106 height 14
checkbox input "true"
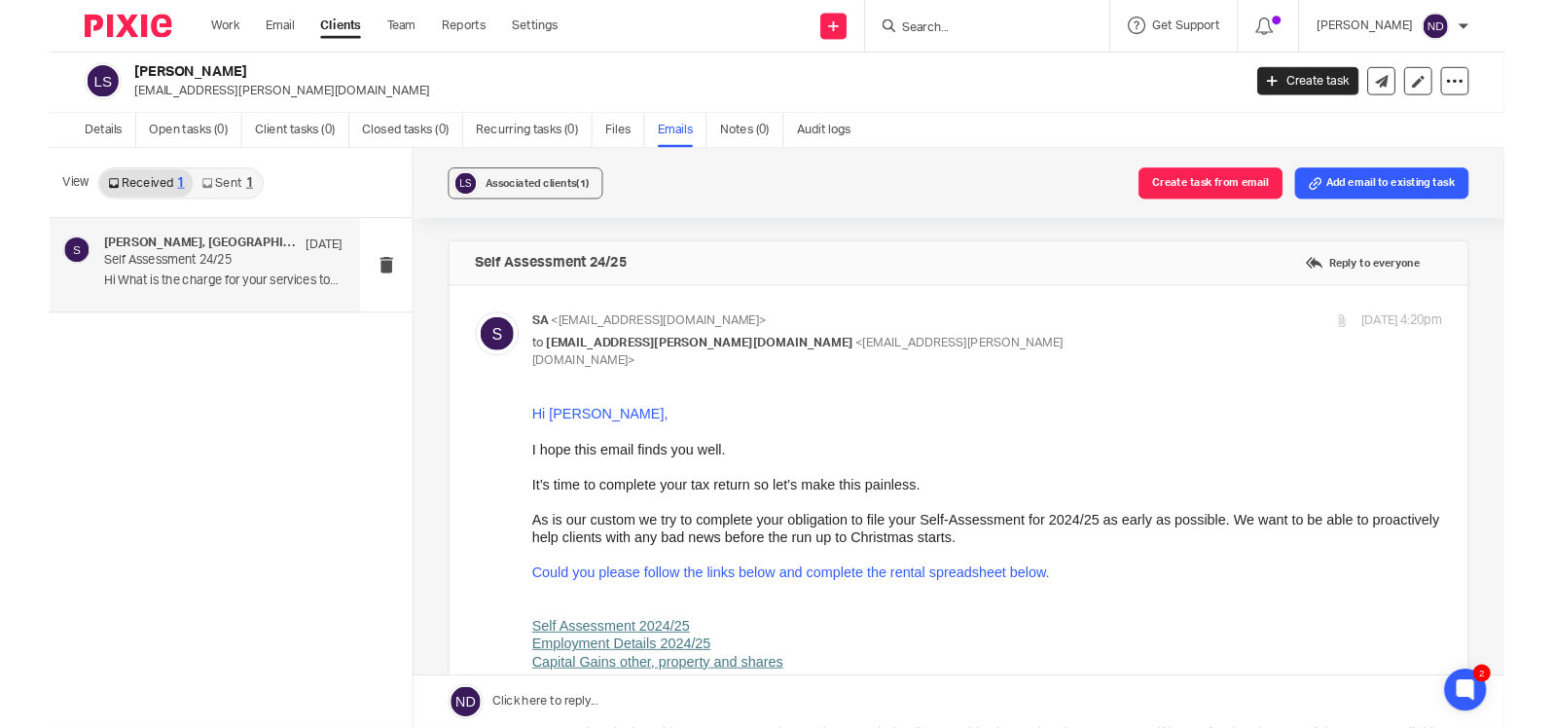
scroll to position [3, 0]
